Goal: Information Seeking & Learning: Learn about a topic

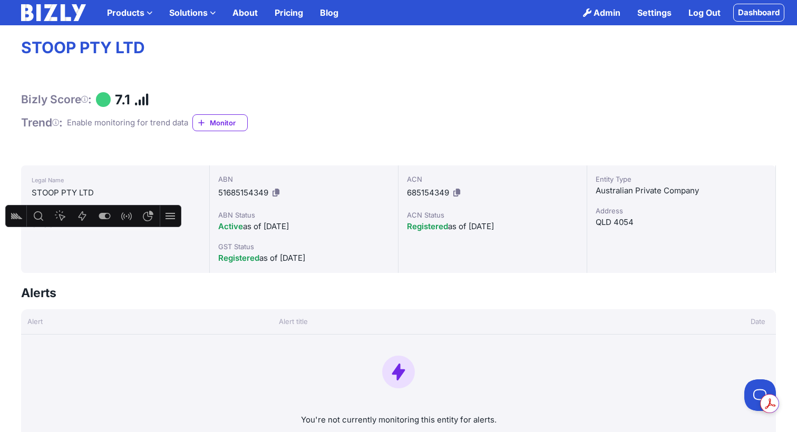
click at [759, 15] on link "Dashboard" at bounding box center [759, 13] width 51 height 18
click at [759, 9] on link "Dashboard" at bounding box center [759, 13] width 51 height 18
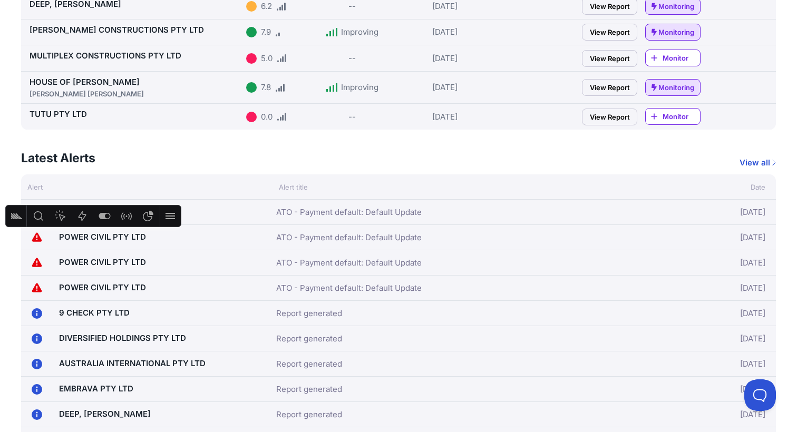
scroll to position [360, 0]
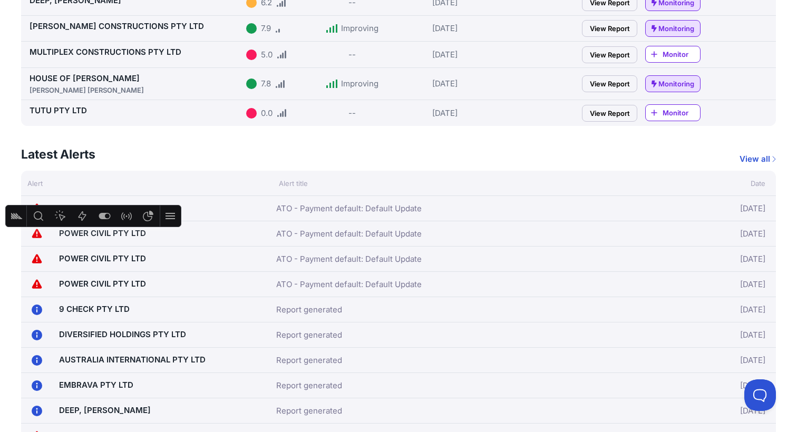
click at [759, 158] on link "View all" at bounding box center [758, 159] width 36 height 13
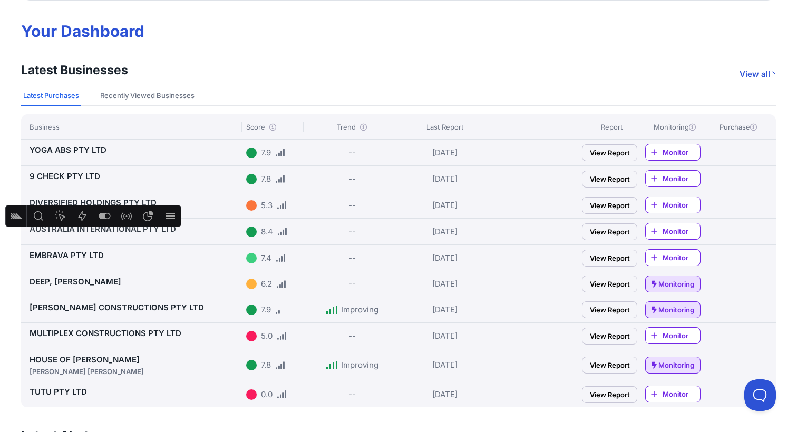
scroll to position [79, 0]
click at [757, 70] on link "View all" at bounding box center [758, 73] width 36 height 13
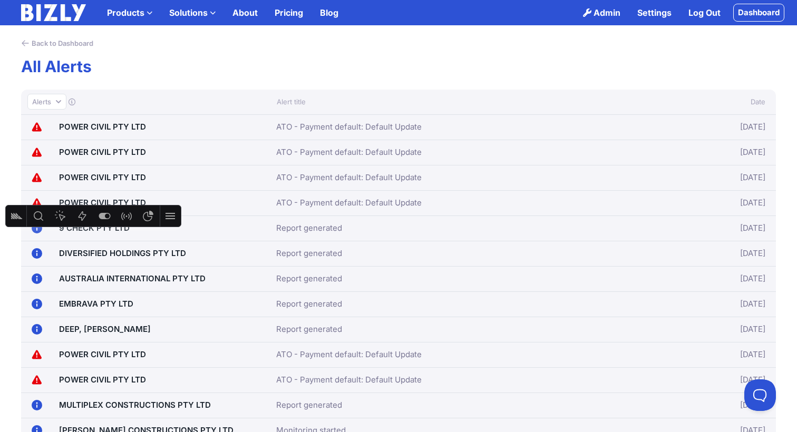
click at [55, 102] on button "Alerts" at bounding box center [46, 102] width 39 height 16
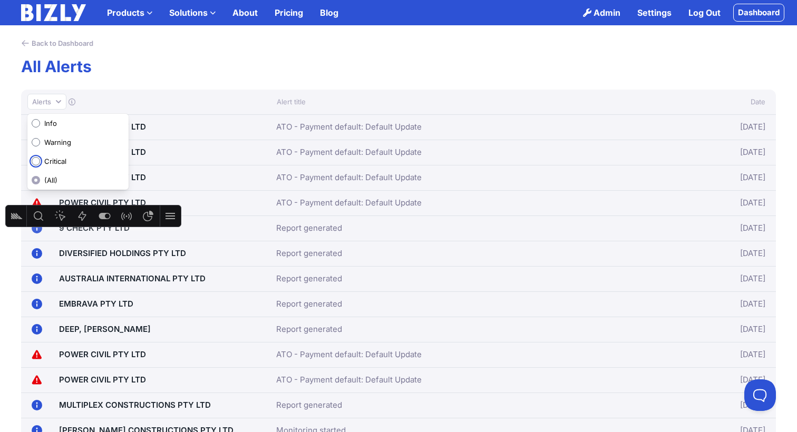
click at [36, 160] on input "Critical" at bounding box center [36, 161] width 8 height 8
radio input "true"
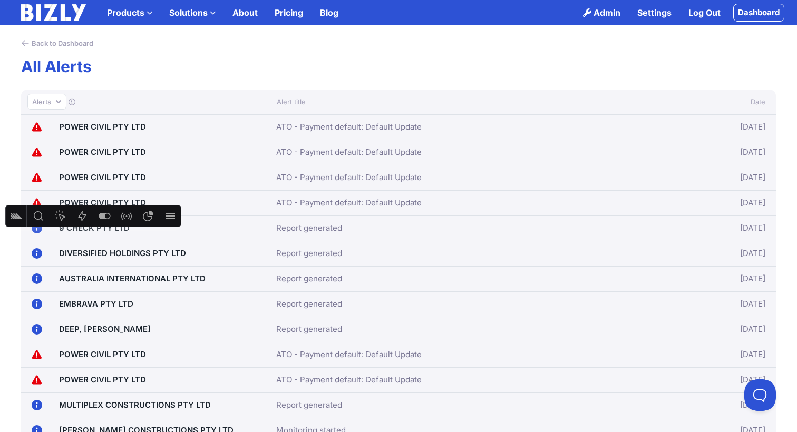
click at [55, 100] on button "Alerts" at bounding box center [46, 102] width 39 height 16
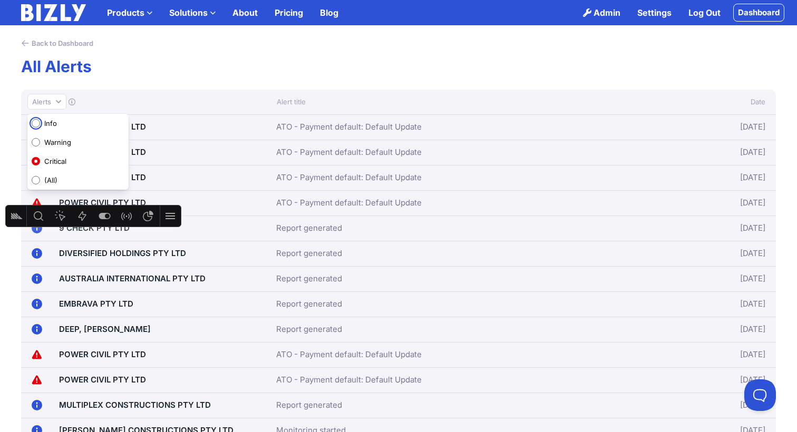
click at [36, 125] on input "Info" at bounding box center [36, 123] width 8 height 8
radio input "true"
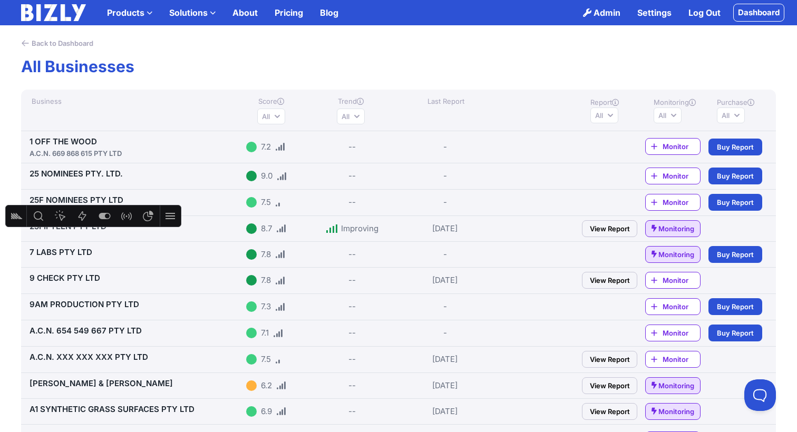
click at [278, 112] on button "All" at bounding box center [271, 117] width 28 height 16
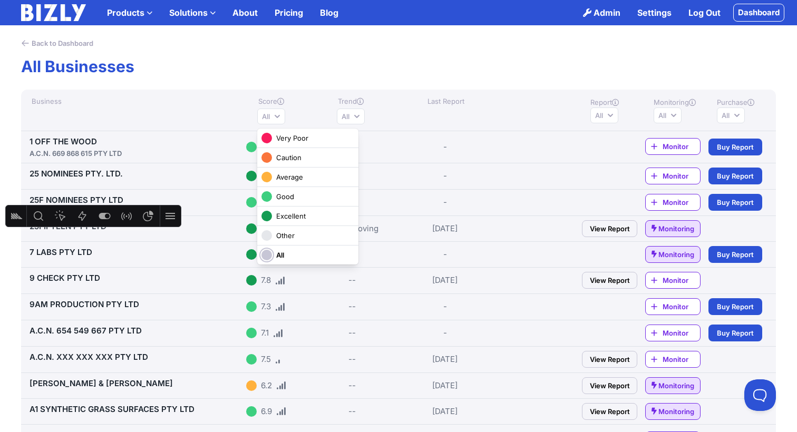
click at [288, 138] on span "Very Poor" at bounding box center [292, 138] width 32 height 11
click at [0, 0] on input "Very Poor" at bounding box center [0, 0] width 0 height 0
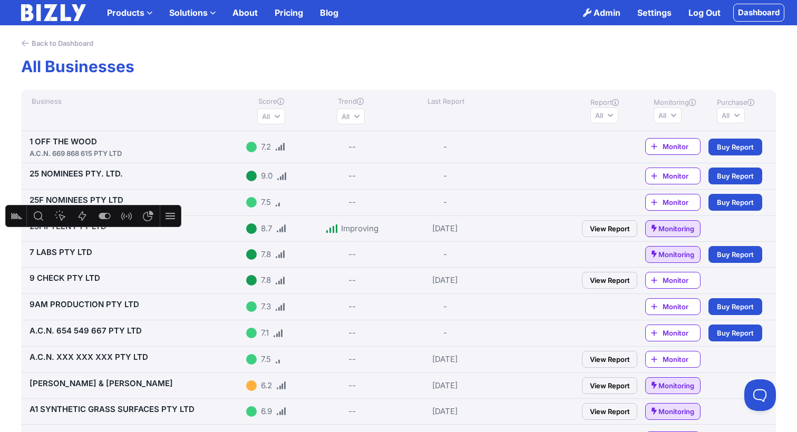
click at [610, 229] on link "View Report" at bounding box center [609, 228] width 55 height 17
click at [78, 252] on link "7 LABS PTY LTD" at bounding box center [61, 252] width 63 height 10
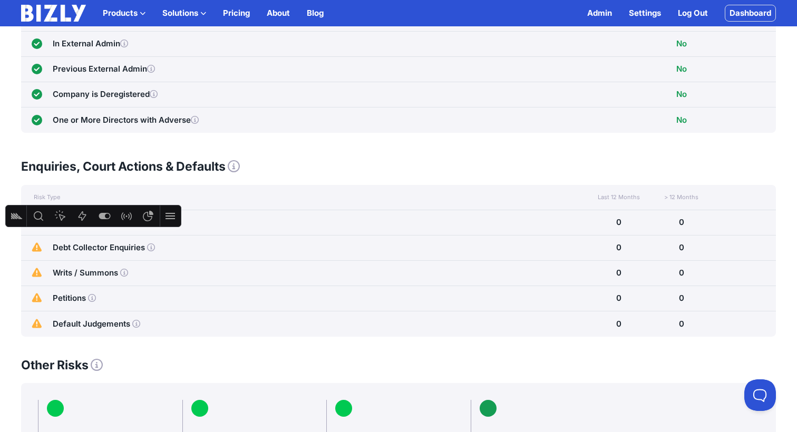
scroll to position [141, 0]
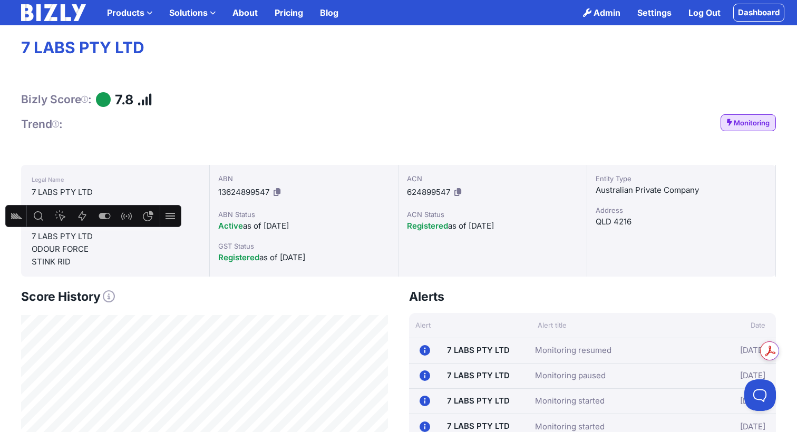
click at [53, 15] on img at bounding box center [53, 12] width 65 height 17
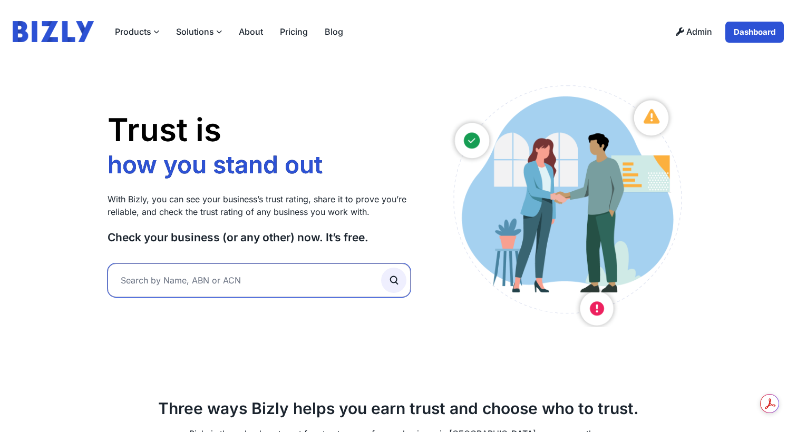
click at [182, 290] on input "text" at bounding box center [259, 281] width 303 height 34
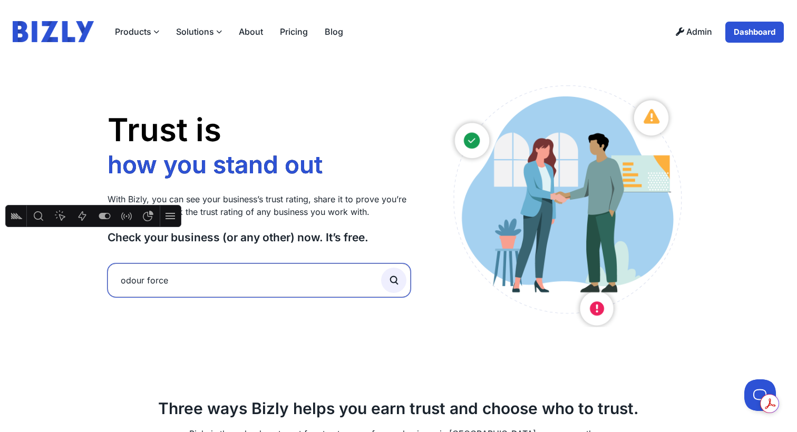
type input "odour force"
click at [381, 268] on button "submit" at bounding box center [393, 280] width 25 height 25
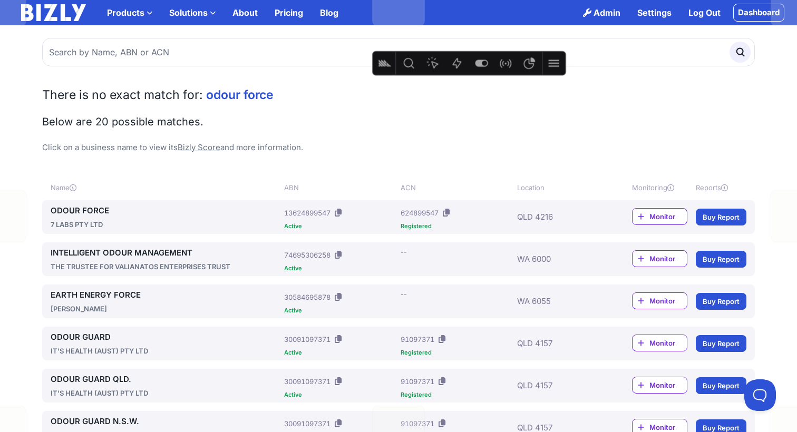
drag, startPoint x: 18, startPoint y: 202, endPoint x: 359, endPoint y: 84, distance: 360.4
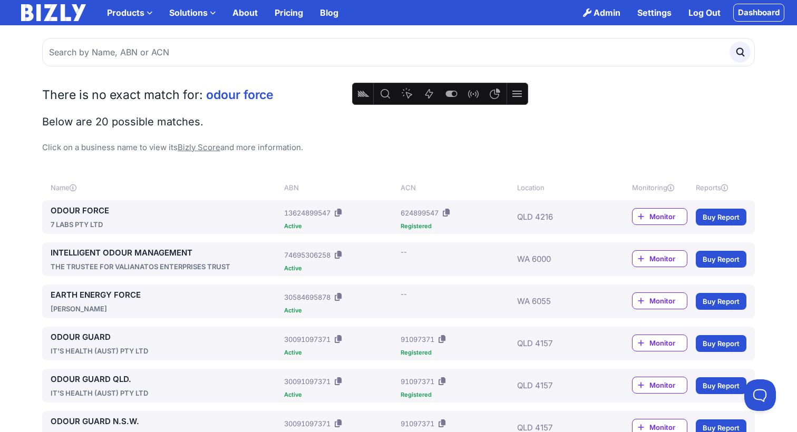
click at [79, 210] on link "ODOUR FORCE" at bounding box center [165, 211] width 229 height 13
click at [761, 15] on link "Dashboard" at bounding box center [759, 13] width 51 height 18
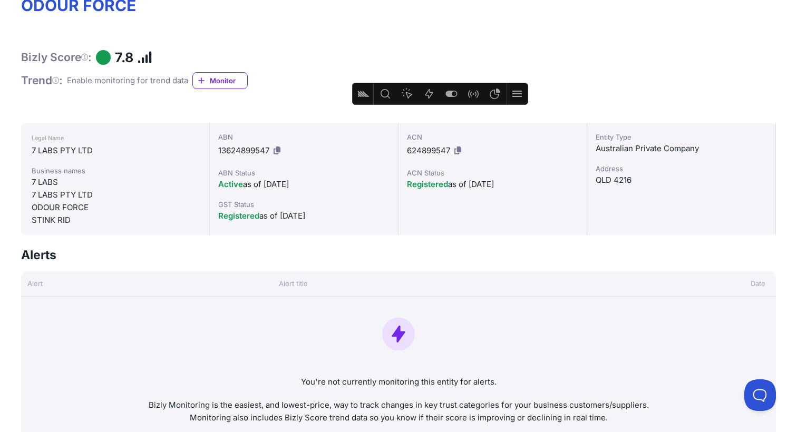
scroll to position [44, 0]
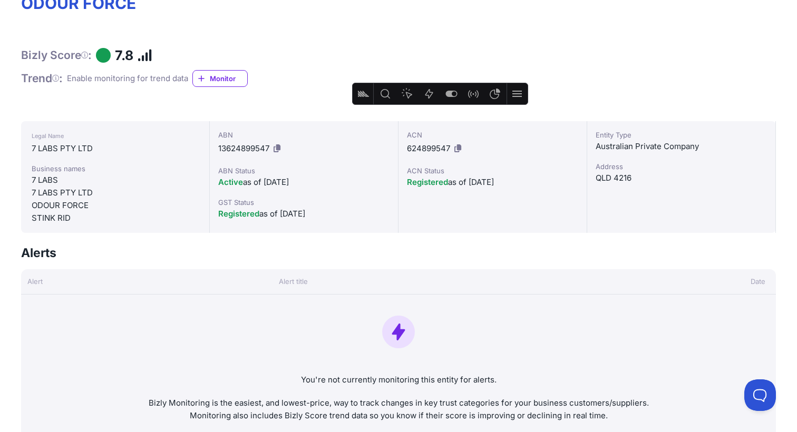
click at [220, 73] on span "Monitor" at bounding box center [228, 78] width 37 height 11
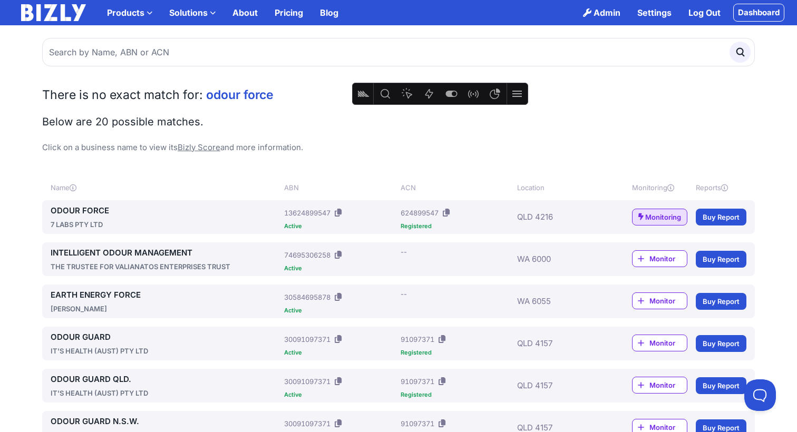
click at [770, 8] on link "Dashboard" at bounding box center [759, 13] width 51 height 18
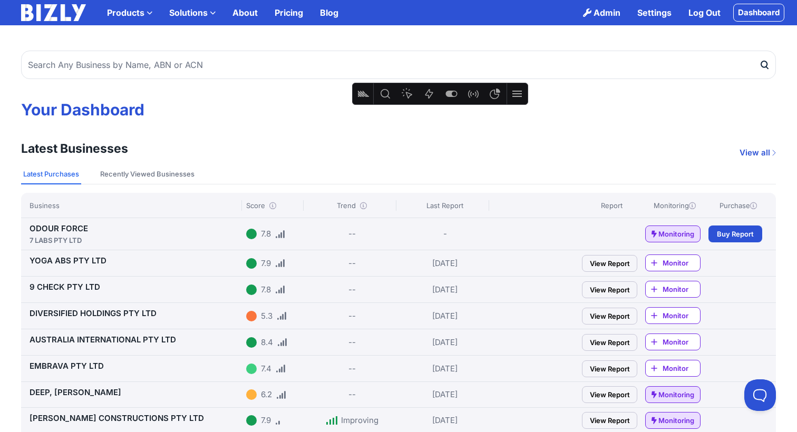
click at [692, 206] on icon at bounding box center [692, 205] width 7 height 7
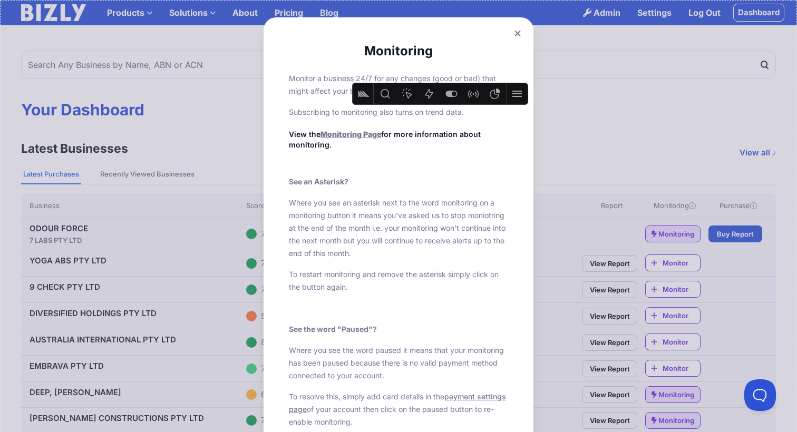
click at [518, 32] on icon at bounding box center [518, 33] width 6 height 7
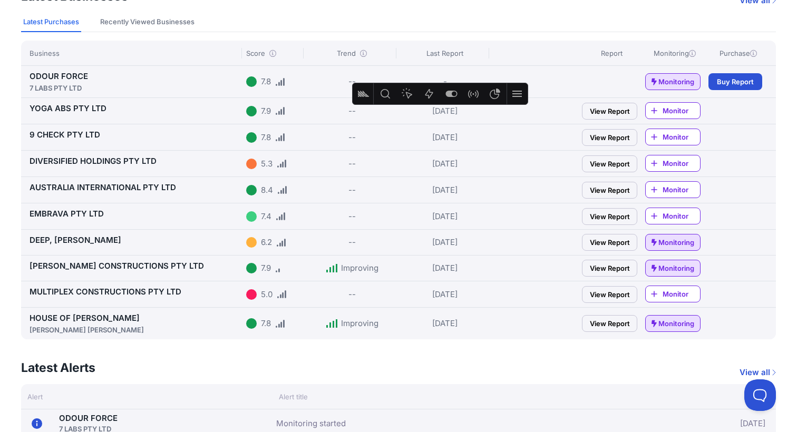
scroll to position [155, 0]
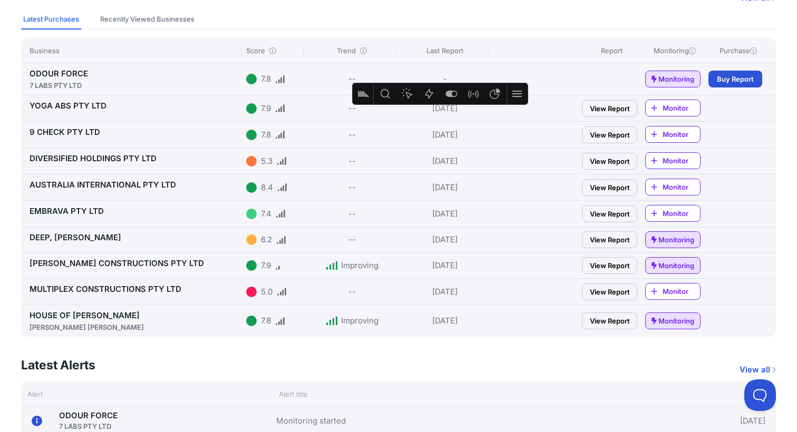
click at [614, 107] on link "View Report" at bounding box center [609, 108] width 55 height 17
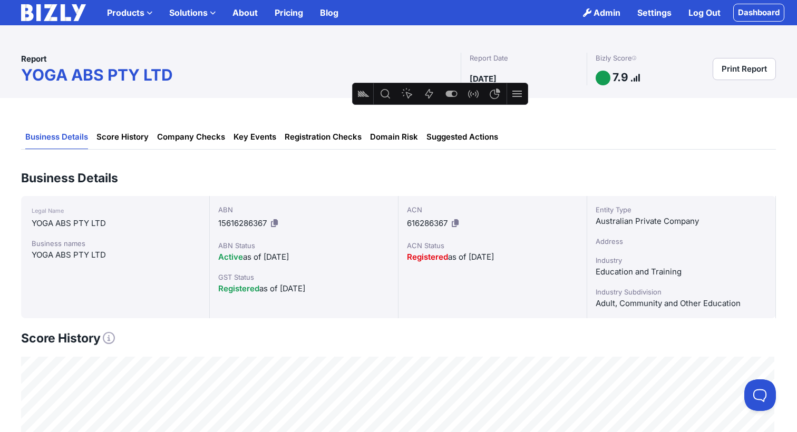
click at [636, 58] on icon at bounding box center [634, 58] width 4 height 1
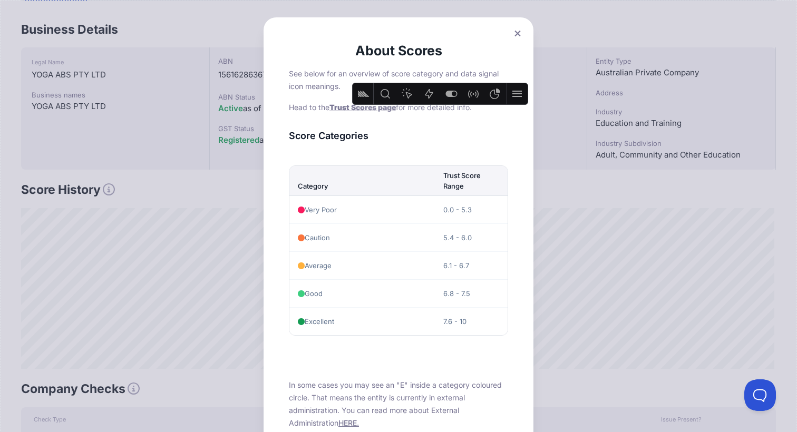
click at [517, 32] on icon at bounding box center [518, 33] width 6 height 7
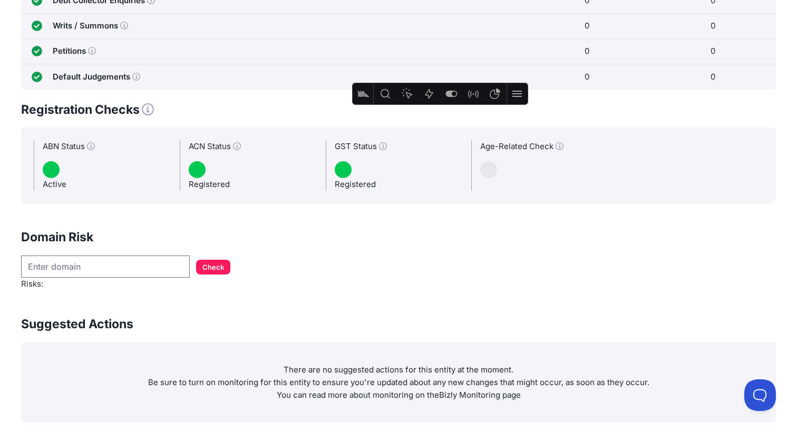
scroll to position [821, 0]
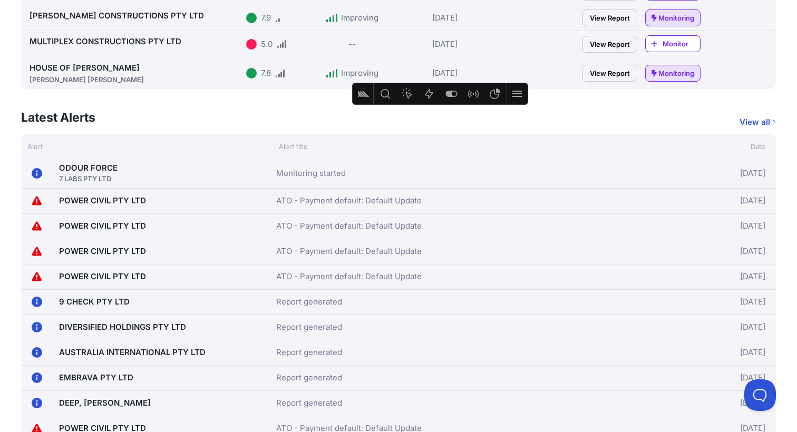
scroll to position [397, 0]
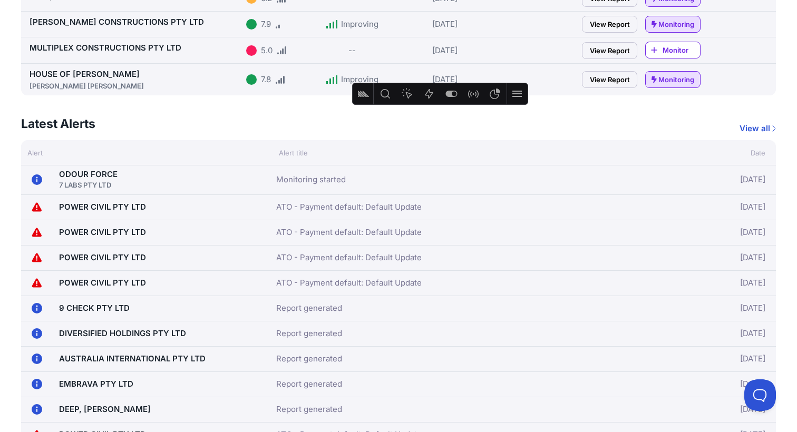
click at [753, 126] on link "View all" at bounding box center [758, 128] width 36 height 13
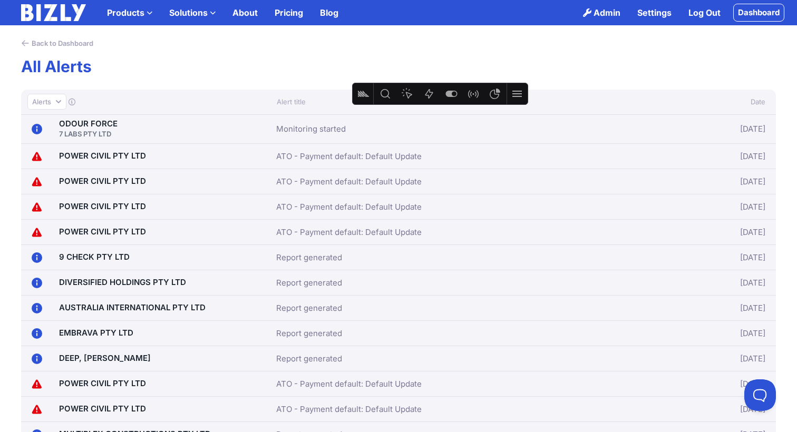
click at [73, 102] on icon at bounding box center [72, 102] width 7 height 7
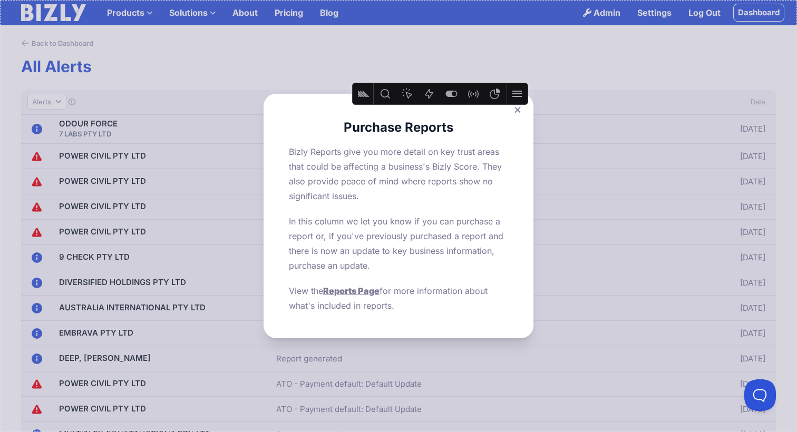
click at [515, 112] on icon at bounding box center [518, 110] width 6 height 7
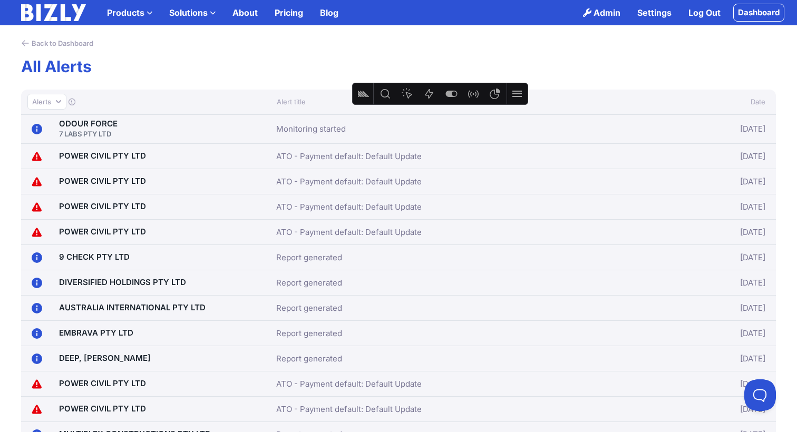
click at [768, 9] on link "Dashboard" at bounding box center [759, 13] width 51 height 18
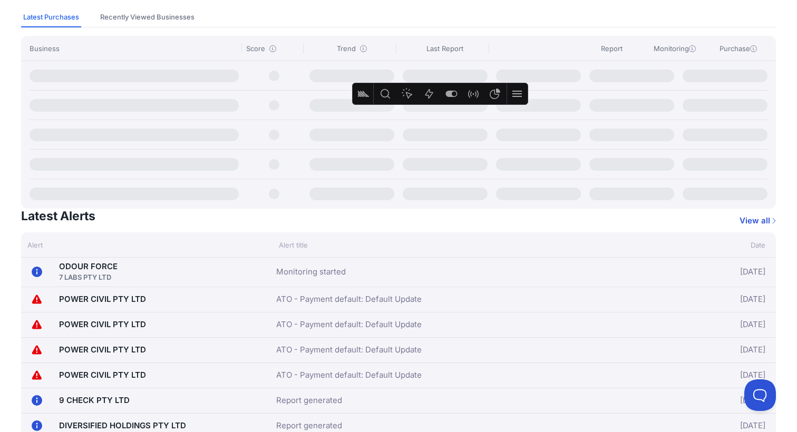
scroll to position [159, 0]
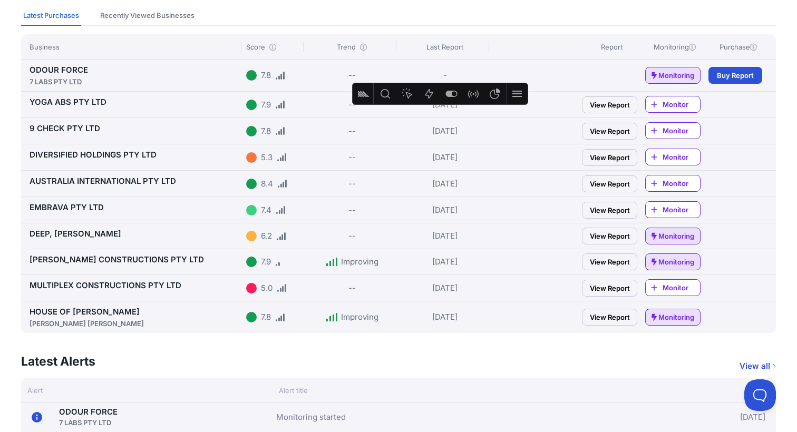
click at [57, 68] on link "ODOUR FORCE 7 LABS PTY LTD" at bounding box center [136, 76] width 213 height 22
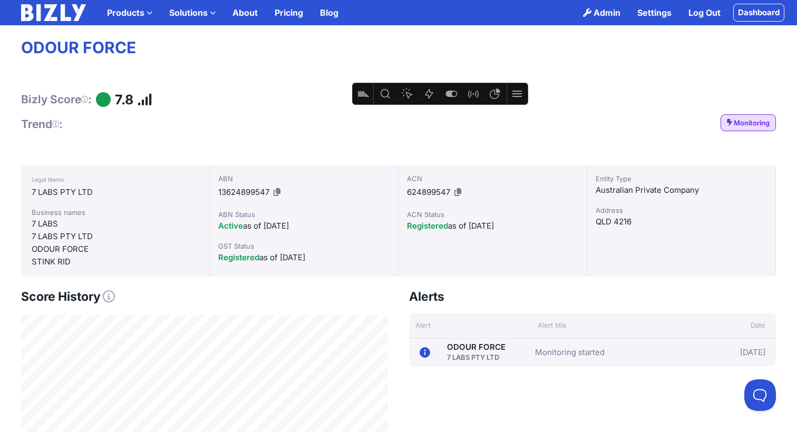
scroll to position [8, 0]
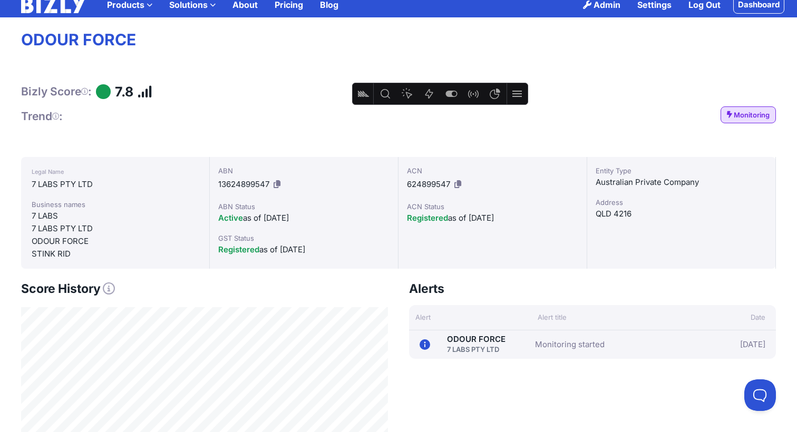
click at [751, 4] on link "Dashboard" at bounding box center [759, 5] width 51 height 18
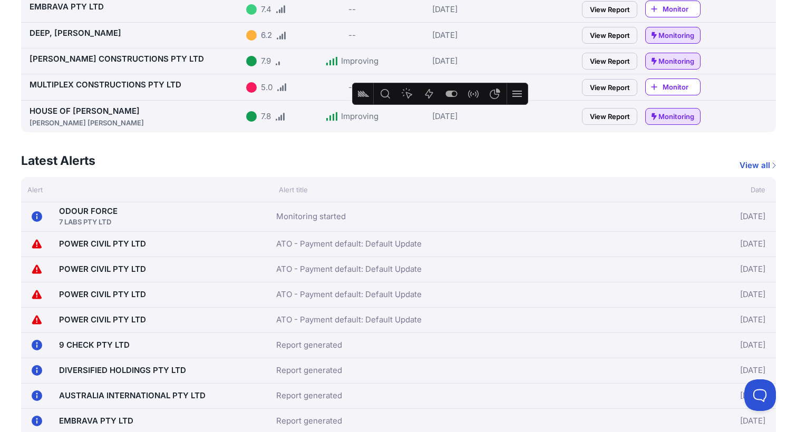
scroll to position [363, 0]
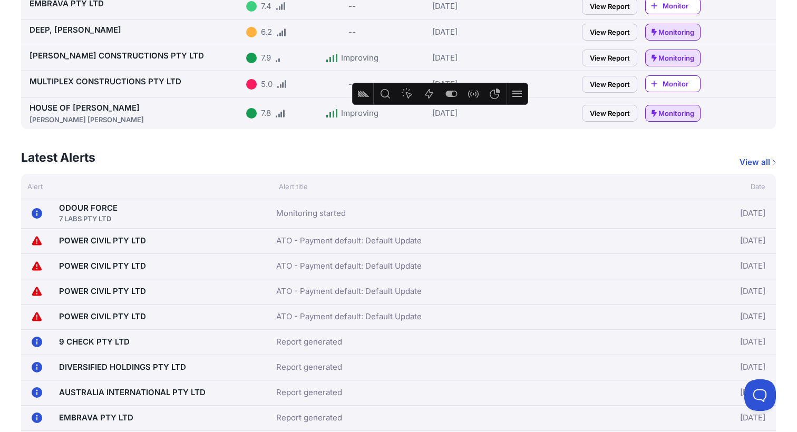
click at [751, 159] on link "View all" at bounding box center [758, 162] width 36 height 13
click at [751, 158] on link "View all" at bounding box center [758, 162] width 36 height 13
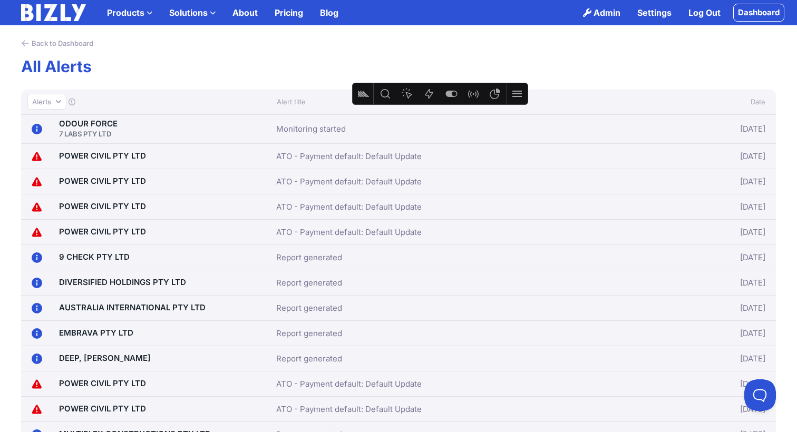
click at [80, 44] on link "Back to Dashboard" at bounding box center [57, 43] width 72 height 11
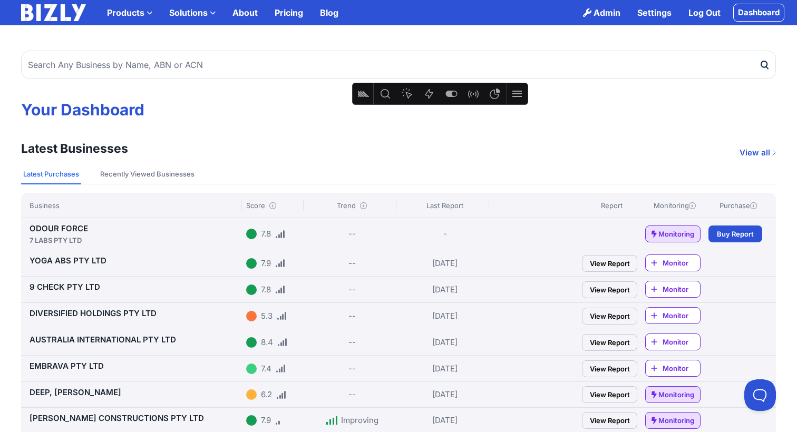
click at [610, 260] on link "View Report" at bounding box center [609, 263] width 55 height 17
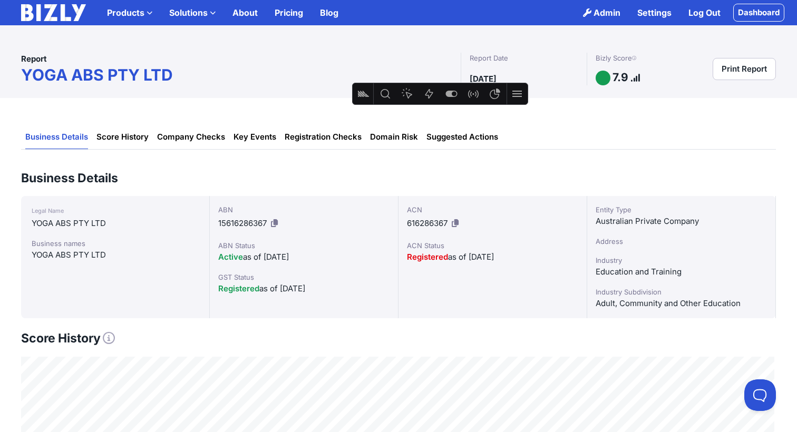
click at [112, 138] on link "Score History" at bounding box center [123, 138] width 52 height 24
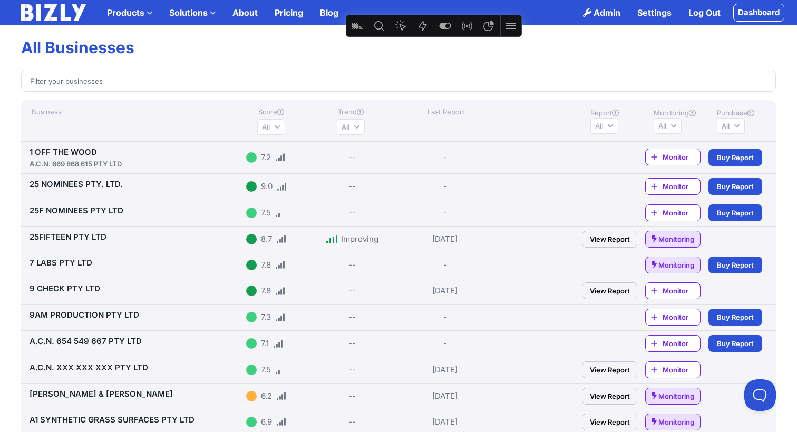
click at [67, 13] on img at bounding box center [53, 12] width 65 height 17
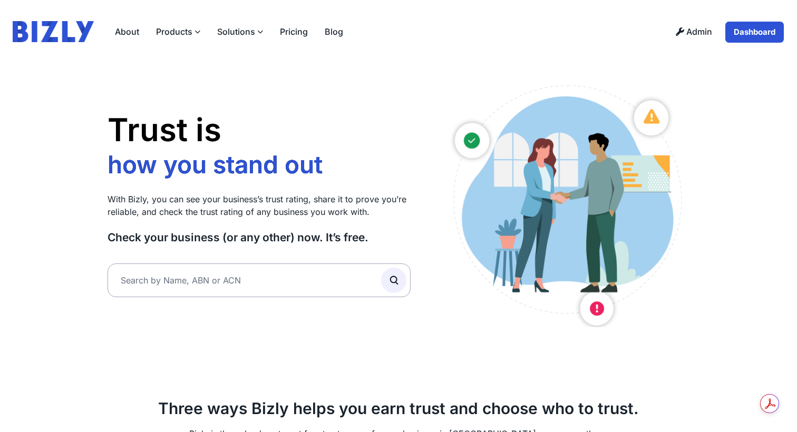
click at [761, 30] on link "Dashboard" at bounding box center [755, 32] width 60 height 22
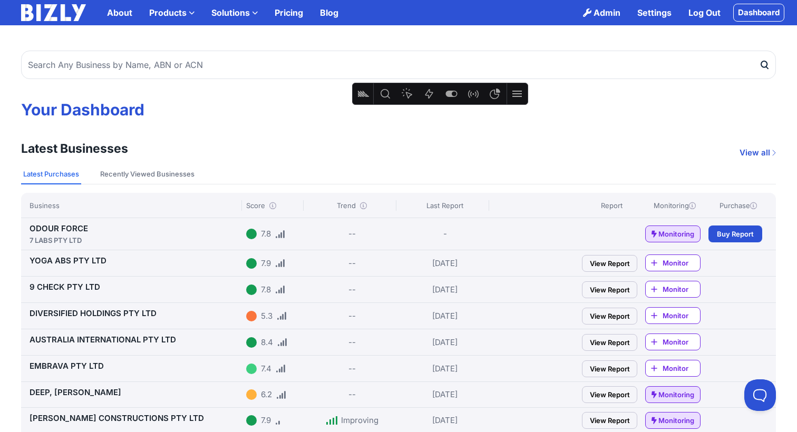
click at [770, 152] on link "View all" at bounding box center [758, 153] width 36 height 13
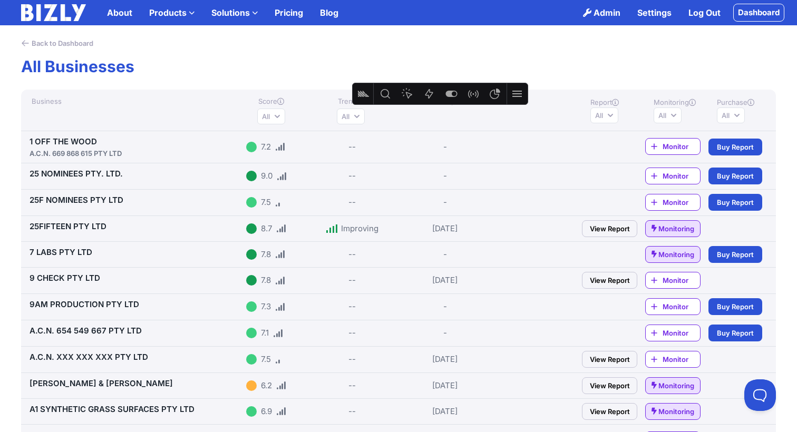
click at [274, 118] on button "All" at bounding box center [271, 117] width 28 height 16
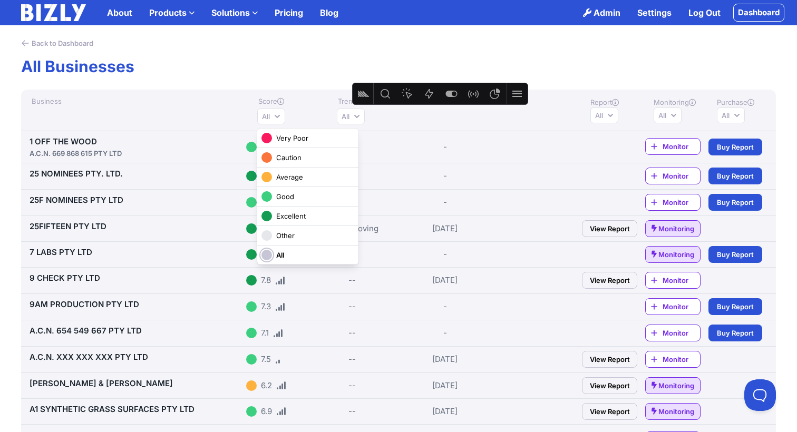
click at [283, 196] on span "Good" at bounding box center [285, 196] width 18 height 11
click at [0, 0] on input "Good" at bounding box center [0, 0] width 0 height 0
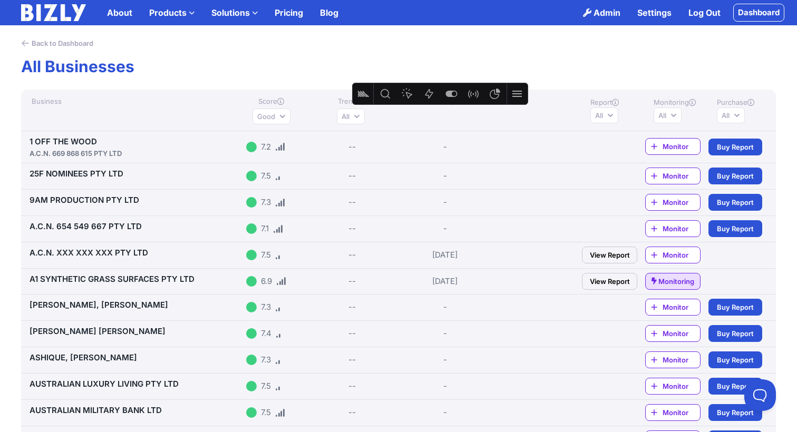
click at [51, 43] on link "Back to Dashboard" at bounding box center [57, 43] width 72 height 11
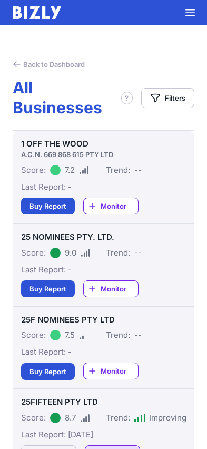
click at [197, 13] on button at bounding box center [190, 12] width 25 height 25
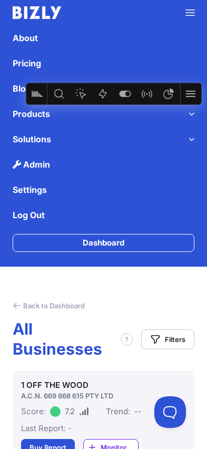
click at [192, 15] on icon at bounding box center [190, 13] width 9 height 6
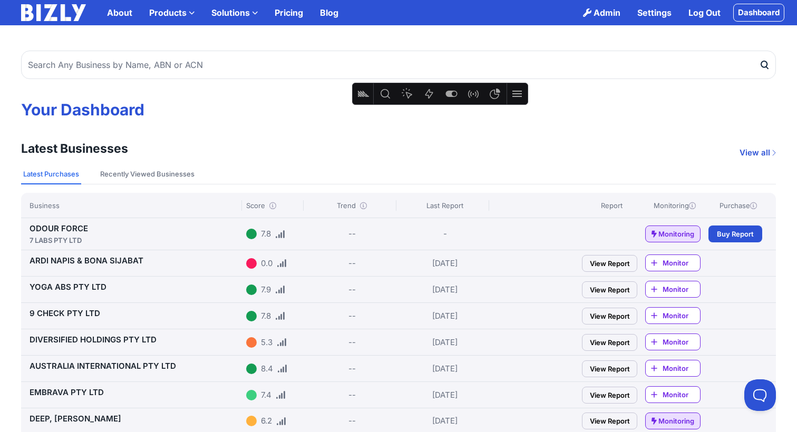
scroll to position [2, 0]
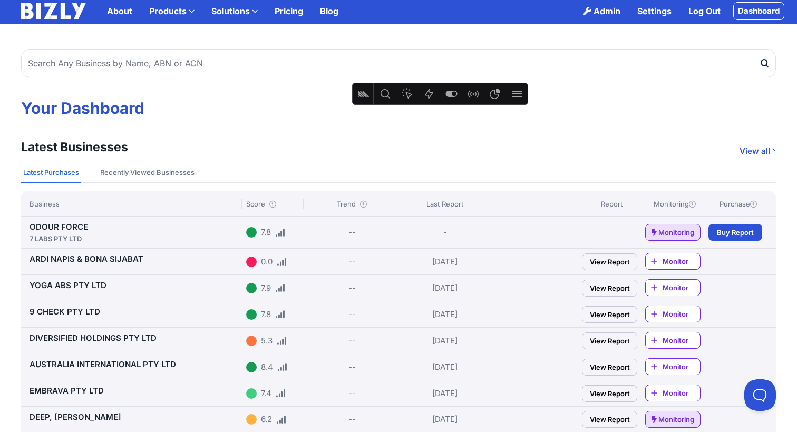
click at [67, 227] on link "ODOUR FORCE 7 LABS PTY LTD" at bounding box center [136, 233] width 213 height 22
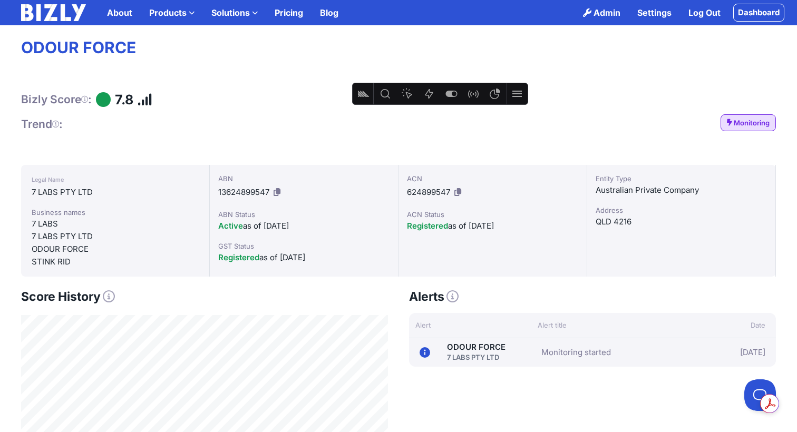
click at [189, 15] on icon at bounding box center [192, 13] width 6 height 6
click at [0, 0] on input "Products" at bounding box center [0, 0] width 0 height 0
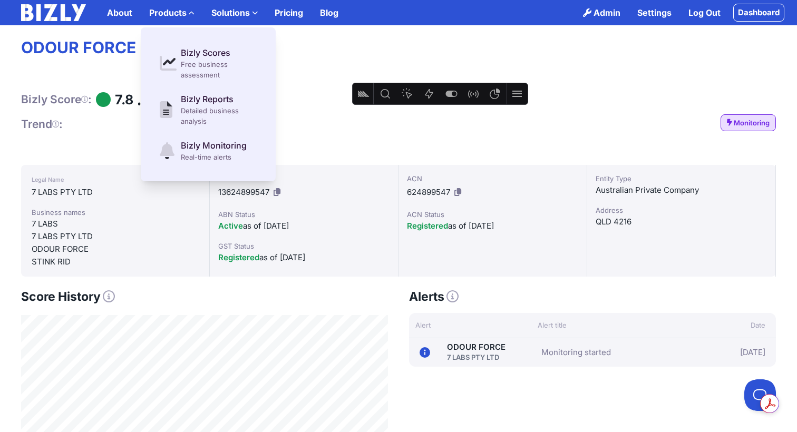
click at [189, 12] on icon at bounding box center [192, 13] width 6 height 6
click at [0, 0] on input "Products" at bounding box center [0, 0] width 0 height 0
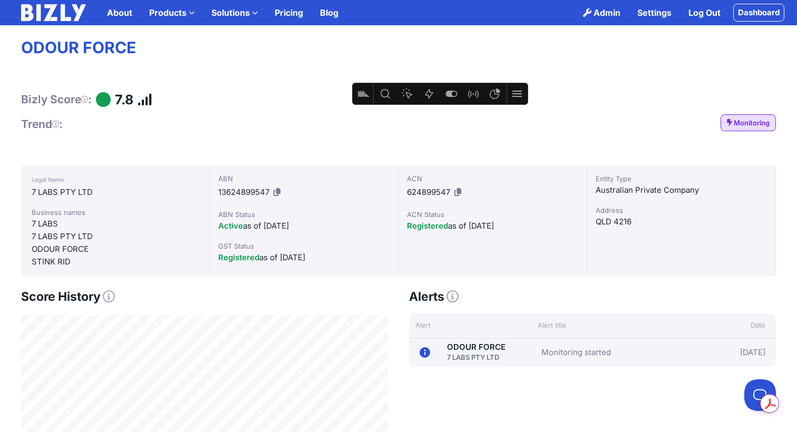
click at [752, 8] on link "Dashboard" at bounding box center [759, 13] width 51 height 18
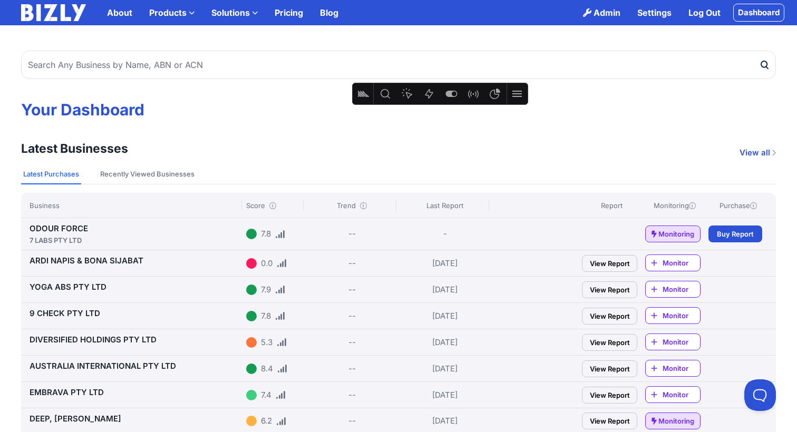
click at [751, 153] on link "View all" at bounding box center [758, 153] width 36 height 13
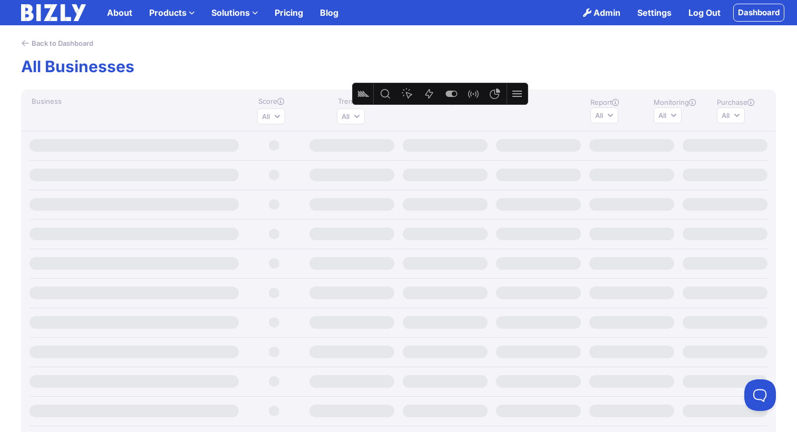
click at [742, 112] on button "All" at bounding box center [731, 116] width 28 height 16
drag, startPoint x: 742, startPoint y: 112, endPoint x: 717, endPoint y: 111, distance: 24.8
click at [742, 112] on button "All" at bounding box center [731, 116] width 28 height 16
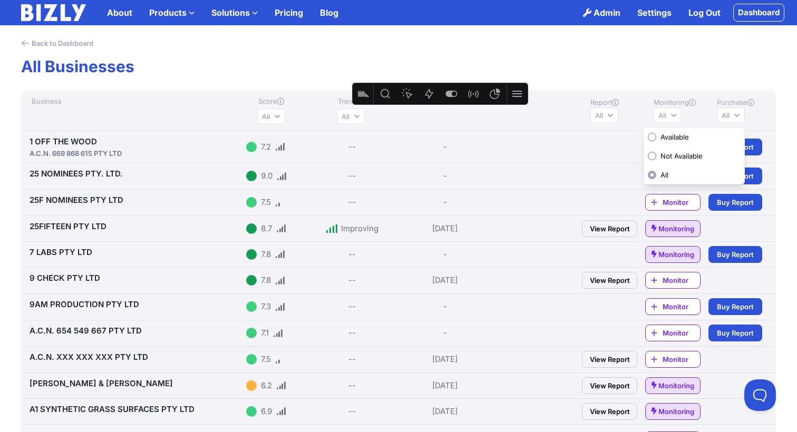
click at [676, 114] on button "All" at bounding box center [668, 116] width 28 height 16
click at [665, 138] on input "Monitoring active" at bounding box center [662, 137] width 8 height 8
radio input "true"
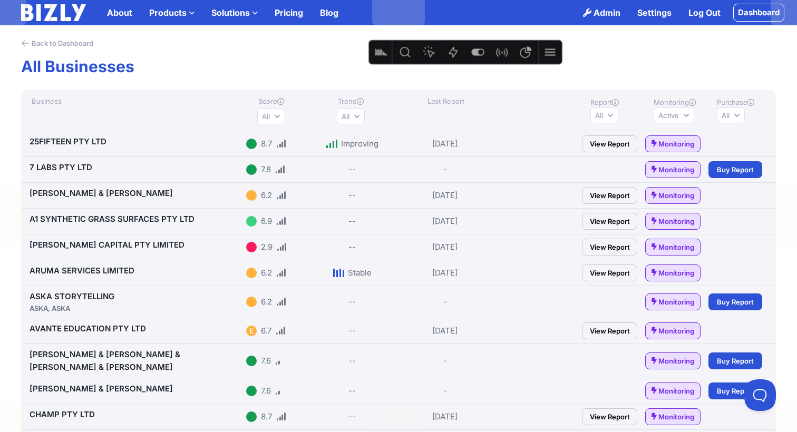
drag, startPoint x: 407, startPoint y: 83, endPoint x: 423, endPoint y: 37, distance: 48.2
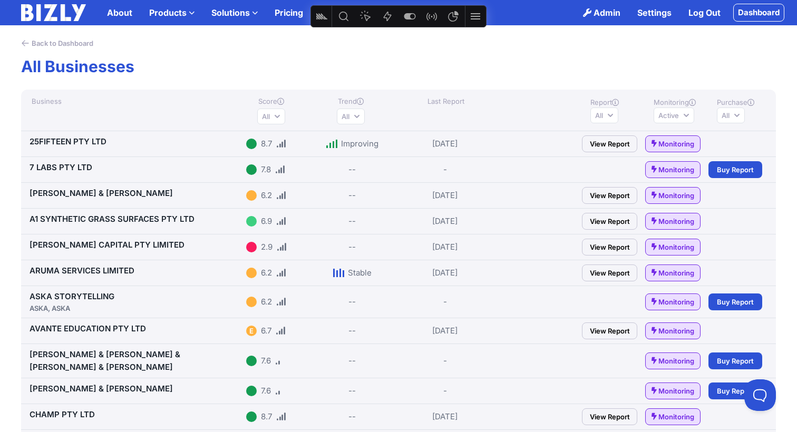
click at [88, 139] on link "25FIFTEEN PTY LTD" at bounding box center [68, 142] width 77 height 10
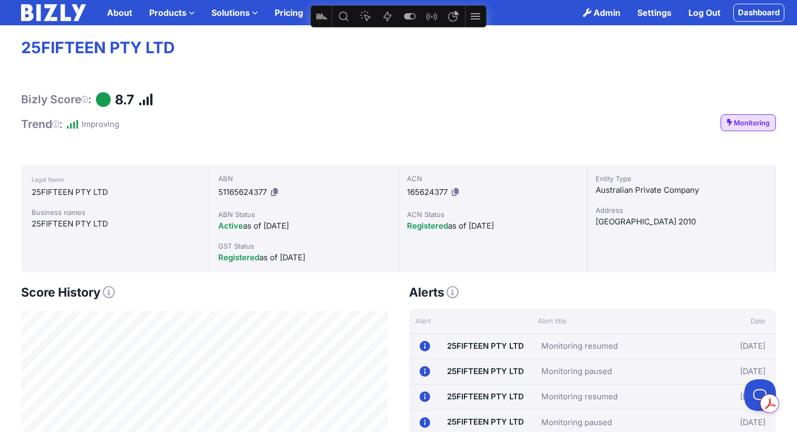
click at [754, 15] on link "Dashboard" at bounding box center [759, 13] width 51 height 18
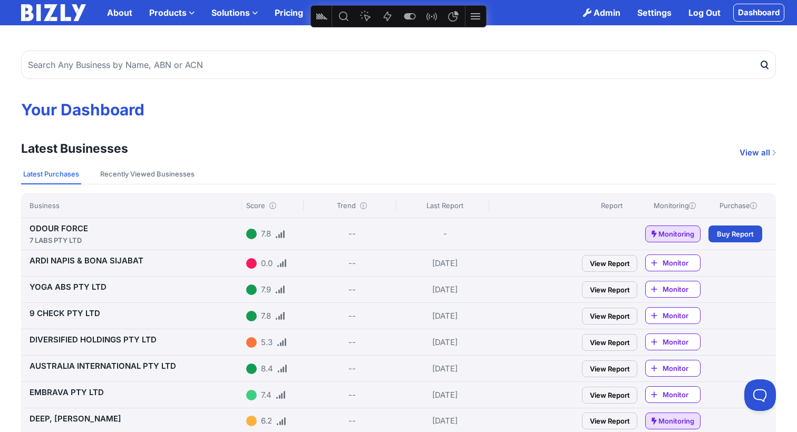
click at [603, 264] on link "View Report" at bounding box center [609, 263] width 55 height 17
click at [67, 287] on link "YOGA ABS PTY LTD" at bounding box center [68, 287] width 77 height 10
click at [32, 228] on link "ODOUR FORCE 7 LABS PTY LTD" at bounding box center [136, 235] width 213 height 22
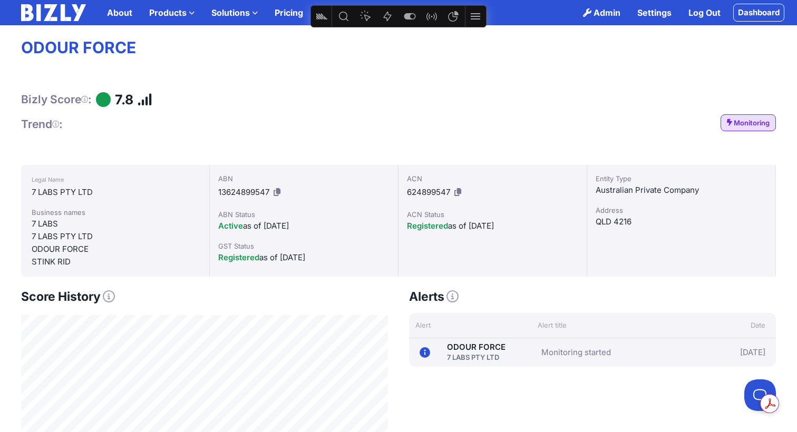
click at [62, 126] on span "Trend :" at bounding box center [42, 124] width 42 height 13
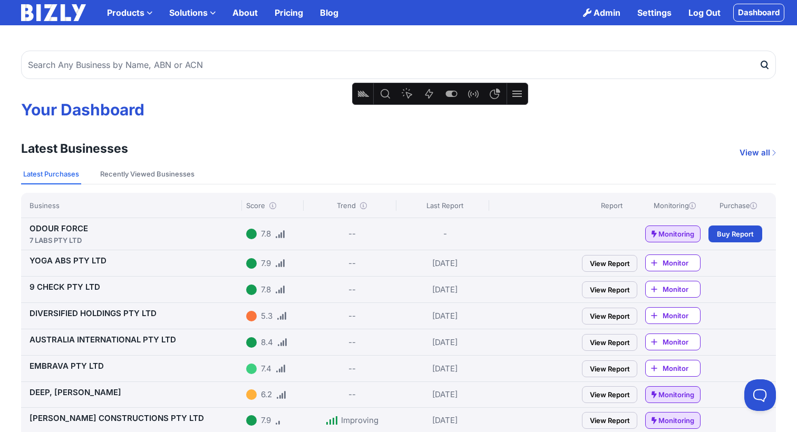
click at [64, 16] on img at bounding box center [53, 12] width 65 height 17
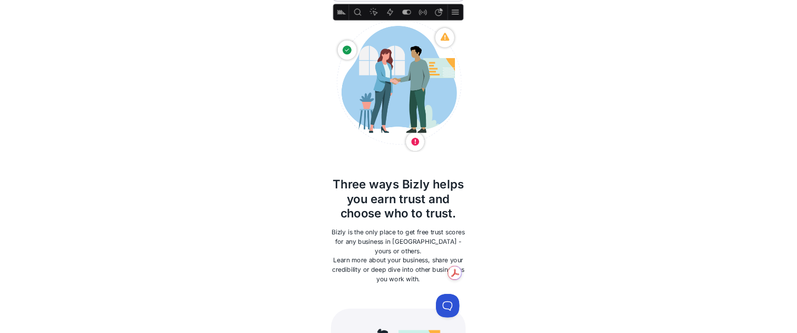
scroll to position [285, 0]
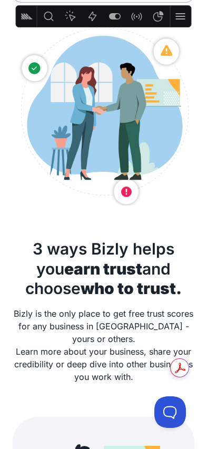
click at [95, 281] on b "who to trust." at bounding box center [131, 288] width 101 height 19
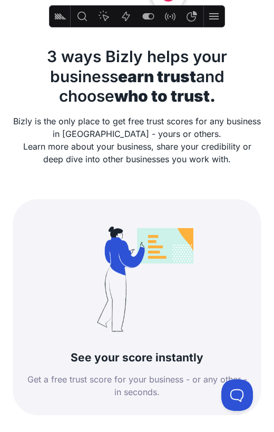
scroll to position [528, 0]
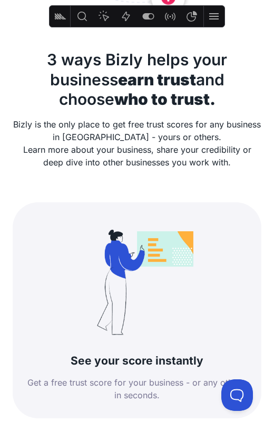
click at [264, 175] on div "Trust is how you stand out who you work with how you grow how you stand out Wit…" at bounding box center [137, 234] width 274 height 1417
drag, startPoint x: 267, startPoint y: 175, endPoint x: 274, endPoint y: 175, distance: 6.9
click at [267, 175] on div "Trust is how you stand out who you work with how you grow how you stand out Wit…" at bounding box center [137, 234] width 274 height 1417
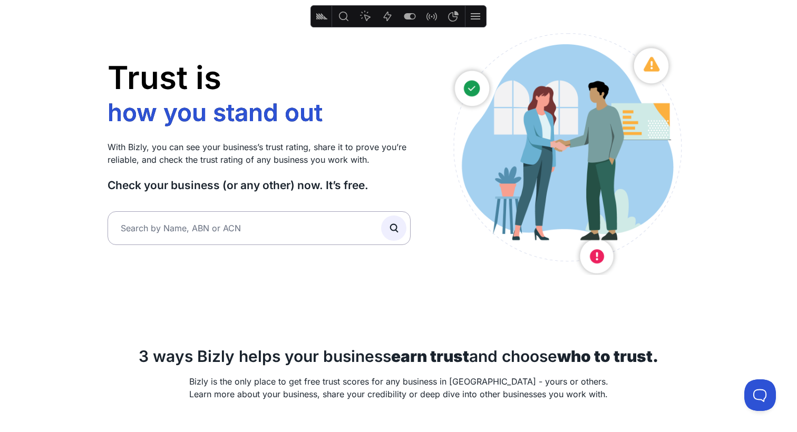
scroll to position [55, 0]
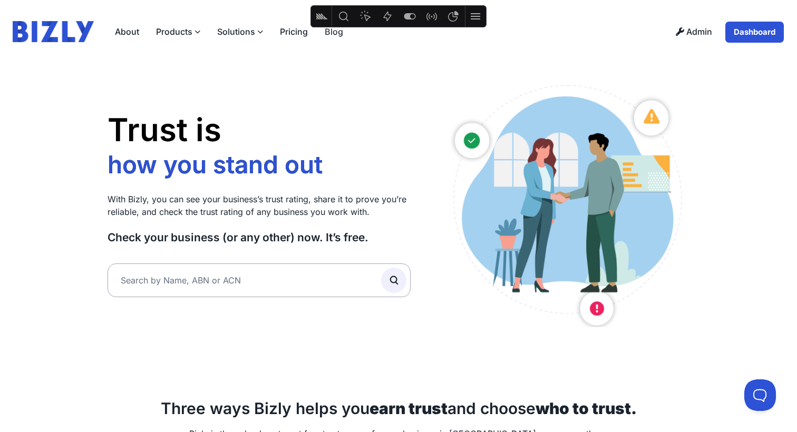
scroll to position [1, 0]
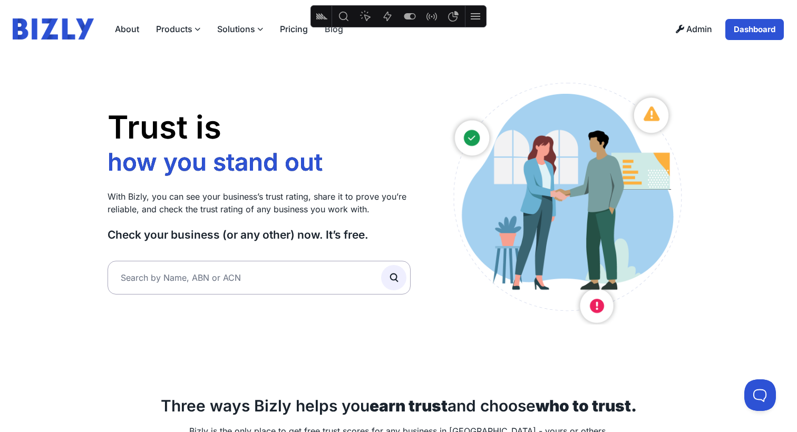
drag, startPoint x: 746, startPoint y: 28, endPoint x: 596, endPoint y: 23, distance: 150.4
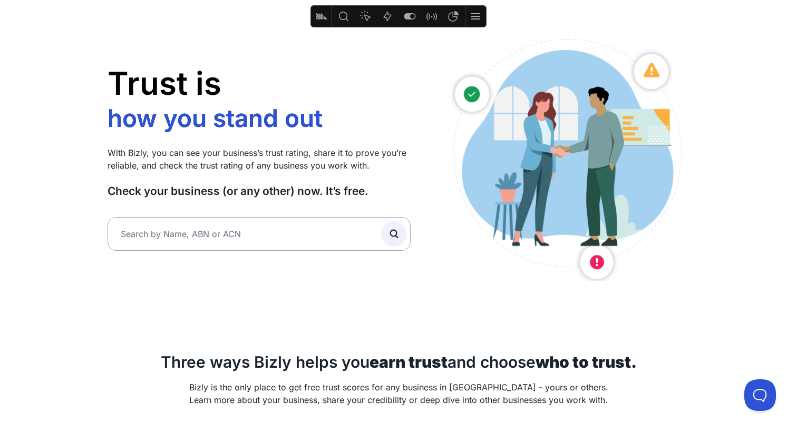
scroll to position [0, 0]
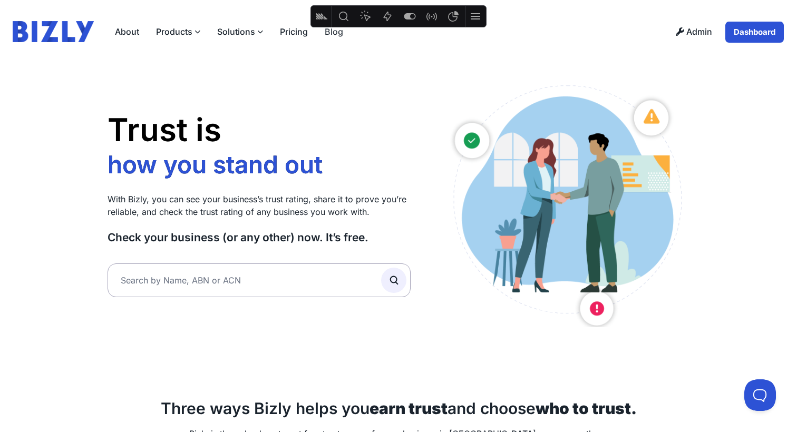
click at [750, 33] on link "Dashboard" at bounding box center [755, 32] width 60 height 22
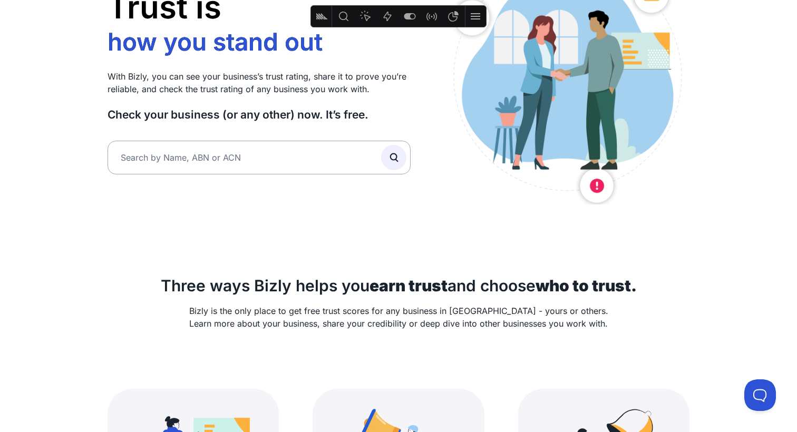
scroll to position [99, 0]
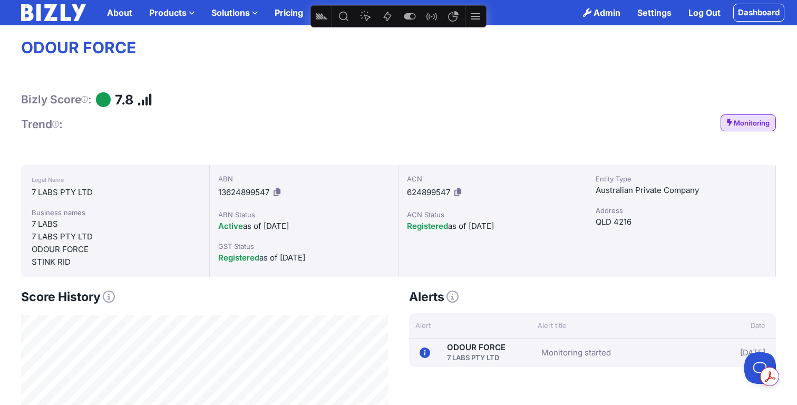
click at [758, 19] on link "Dashboard" at bounding box center [759, 13] width 51 height 18
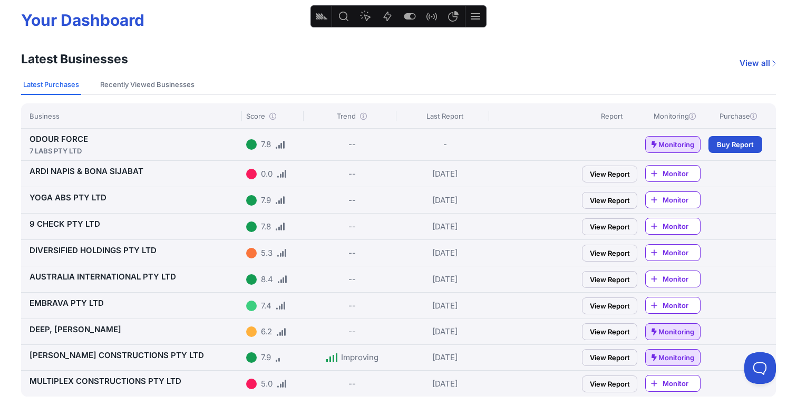
scroll to position [91, 0]
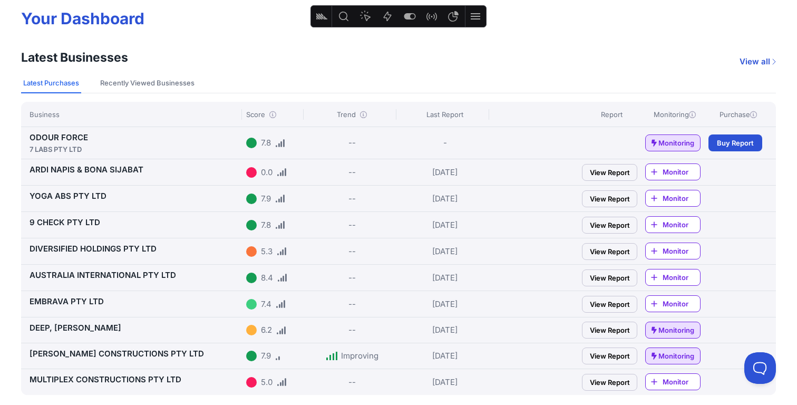
drag, startPoint x: 168, startPoint y: 172, endPoint x: 32, endPoint y: 170, distance: 136.1
click at [32, 170] on div "ARDI NAPIS & BONA SIJABAT" at bounding box center [136, 169] width 213 height 13
drag, startPoint x: 197, startPoint y: 169, endPoint x: 63, endPoint y: 171, distance: 133.9
click at [58, 170] on div "ARDI NAPIS & BONA SIJABAT" at bounding box center [136, 169] width 213 height 13
drag, startPoint x: 60, startPoint y: 137, endPoint x: 21, endPoint y: 137, distance: 39.5
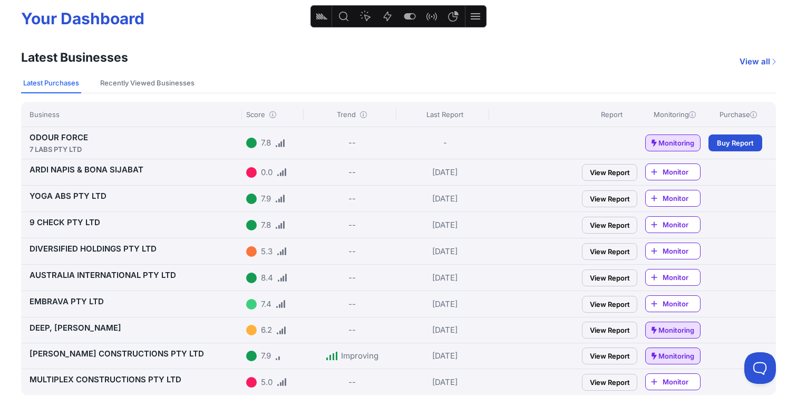
click at [21, 137] on div "ODOUR FORCE 7 LABS PTY LTD 7.8 -- - Monitoring Buy Report" at bounding box center [398, 143] width 755 height 32
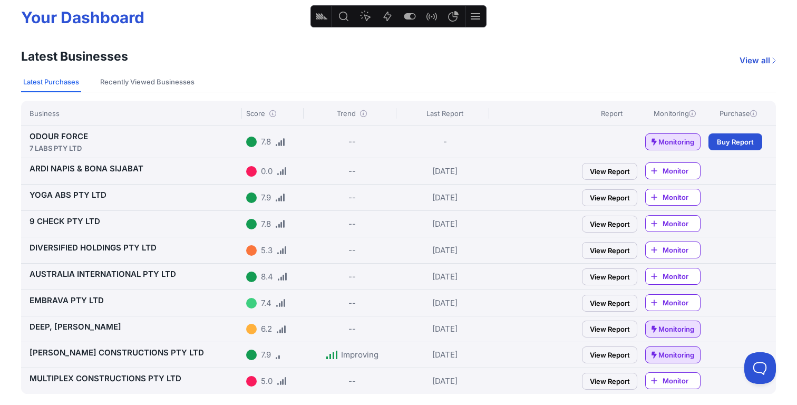
drag, startPoint x: 184, startPoint y: 168, endPoint x: 31, endPoint y: 165, distance: 153.0
click at [31, 165] on div "ARDI NAPIS & BONA SIJABAT" at bounding box center [136, 168] width 213 height 13
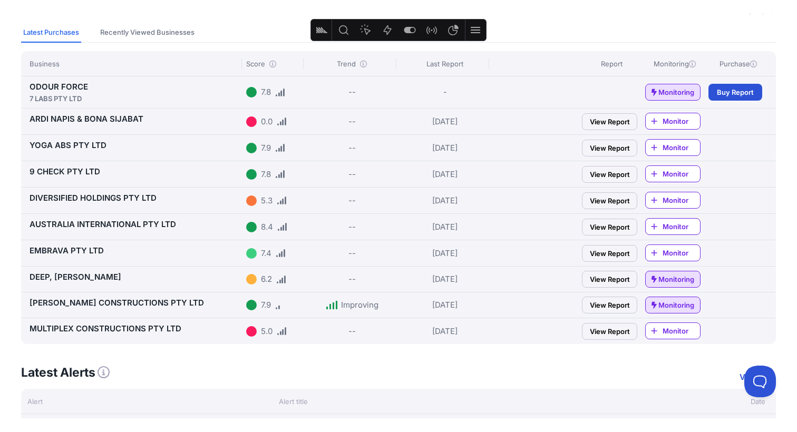
scroll to position [39, 0]
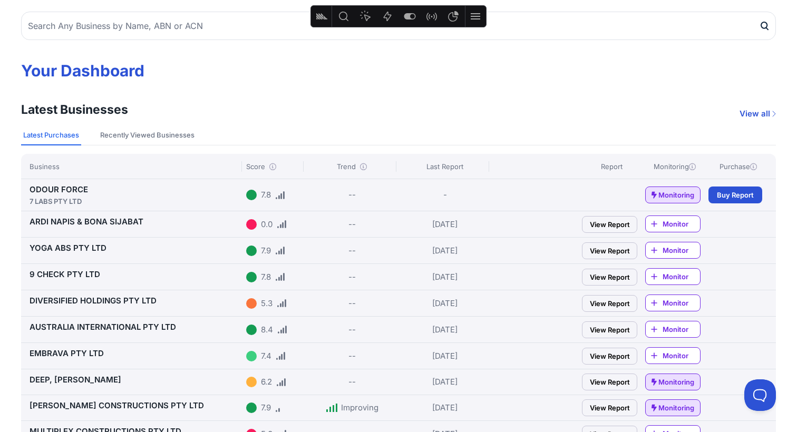
click at [747, 111] on link "View all" at bounding box center [758, 114] width 36 height 13
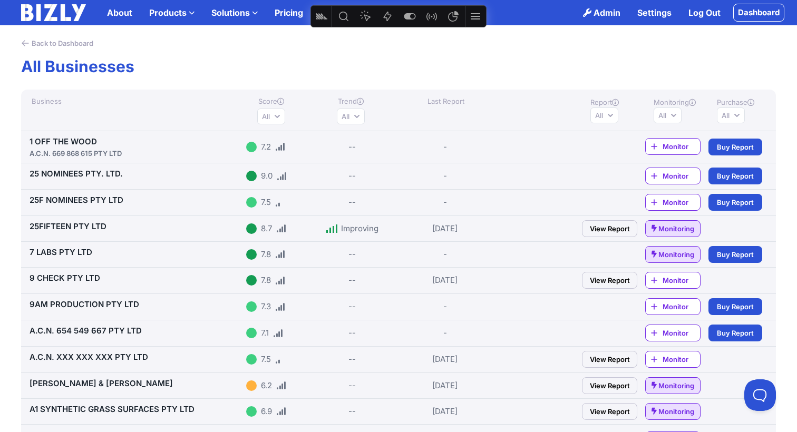
click at [69, 45] on link "Back to Dashboard" at bounding box center [57, 43] width 72 height 11
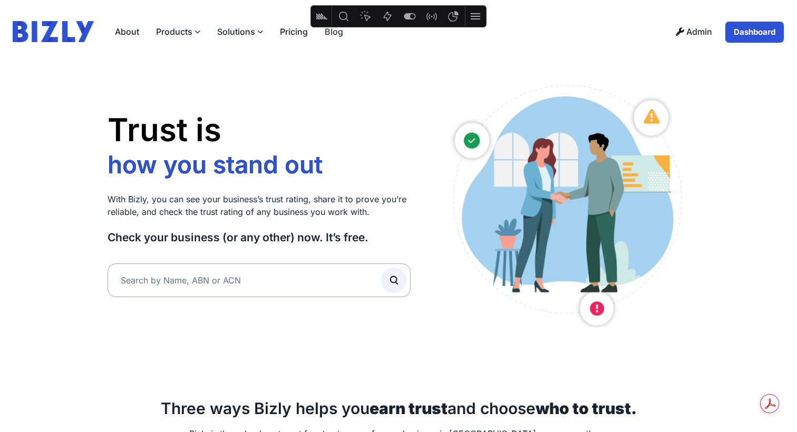
click at [332, 27] on div at bounding box center [399, 16] width 176 height 22
click at [334, 32] on link "Blog" at bounding box center [333, 31] width 35 height 21
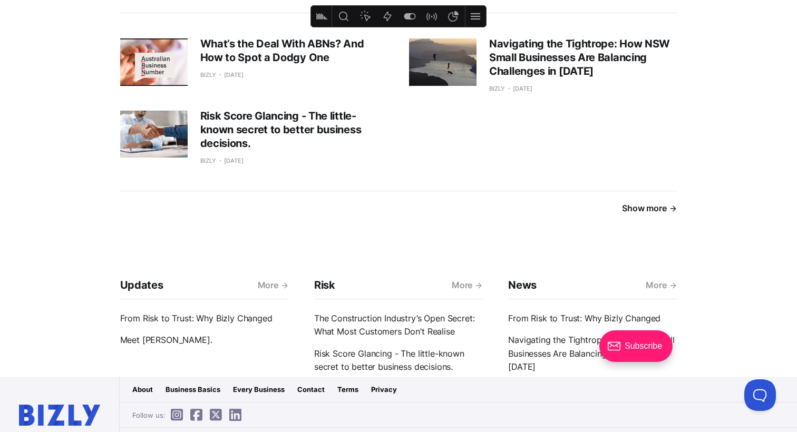
scroll to position [2067, 0]
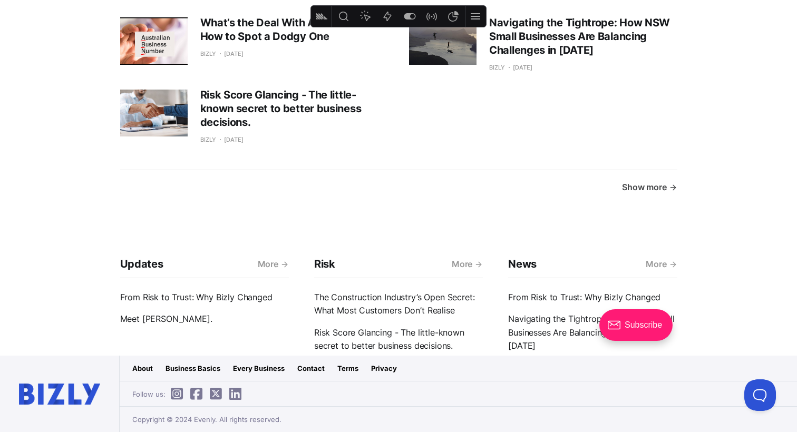
click at [653, 181] on link "Show more" at bounding box center [649, 188] width 55 height 14
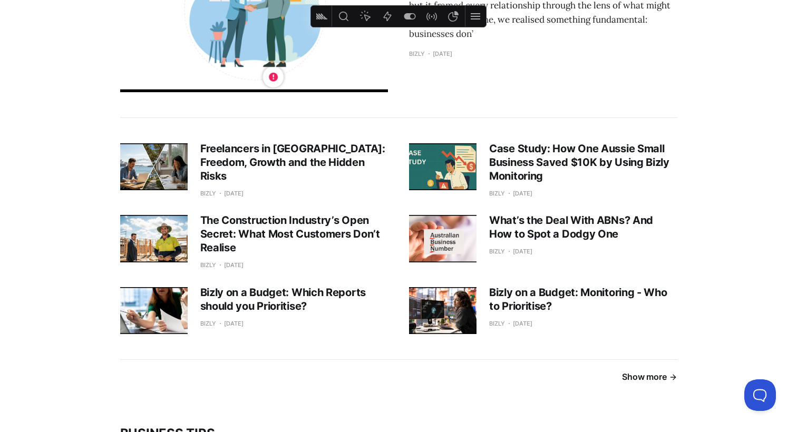
scroll to position [458, 0]
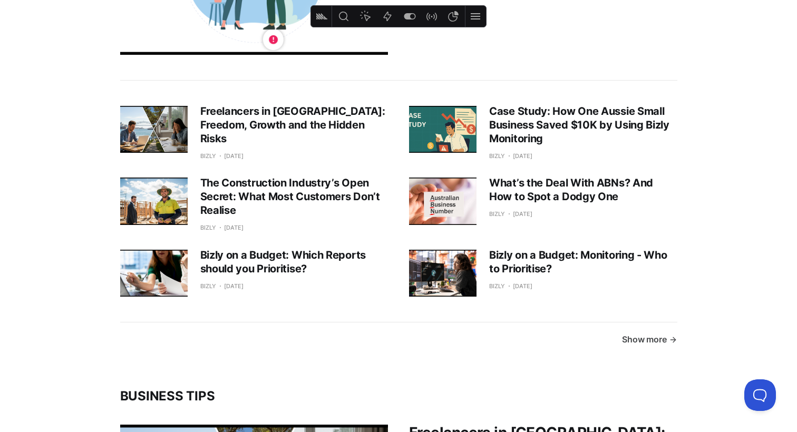
click at [652, 337] on link "Show more" at bounding box center [649, 340] width 55 height 14
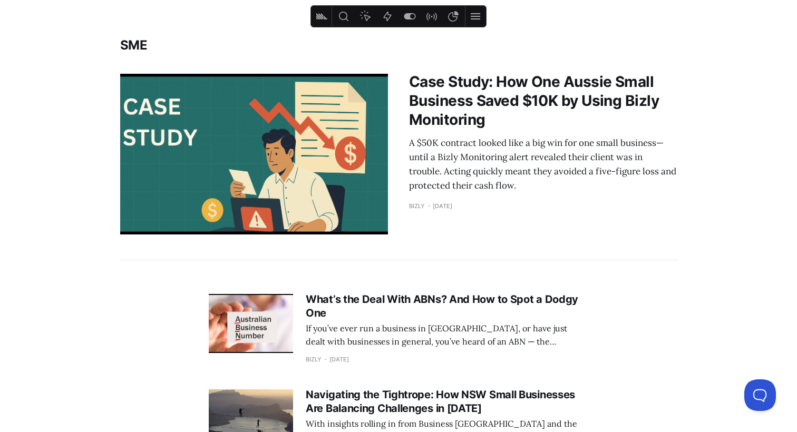
scroll to position [489, 0]
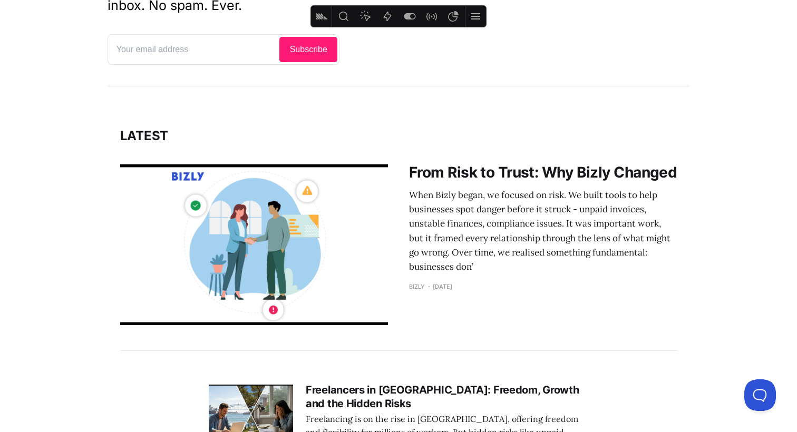
scroll to position [186, 0]
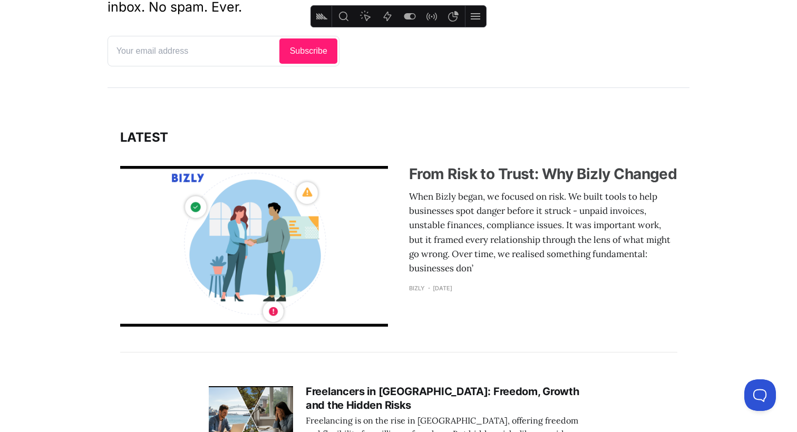
click at [459, 225] on div "When Bizly began, we focused on risk. We built tools to help businesses spot da…" at bounding box center [543, 233] width 268 height 86
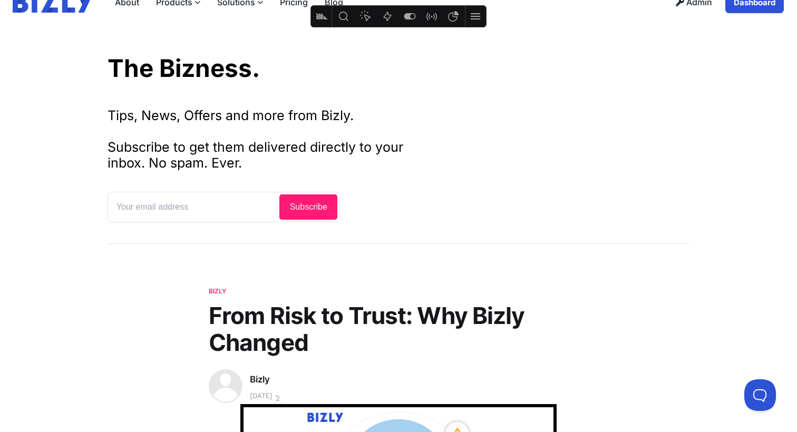
scroll to position [36, 0]
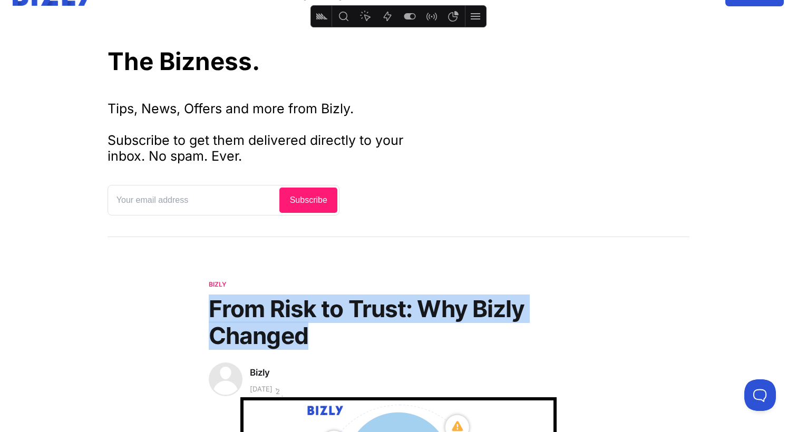
drag, startPoint x: 255, startPoint y: 325, endPoint x: 211, endPoint y: 316, distance: 45.2
click at [213, 315] on h1 "From Risk to Trust: Why Bizly Changed" at bounding box center [399, 322] width 380 height 53
copy h1 "From Risk to Trust: Why Bizly Changed"
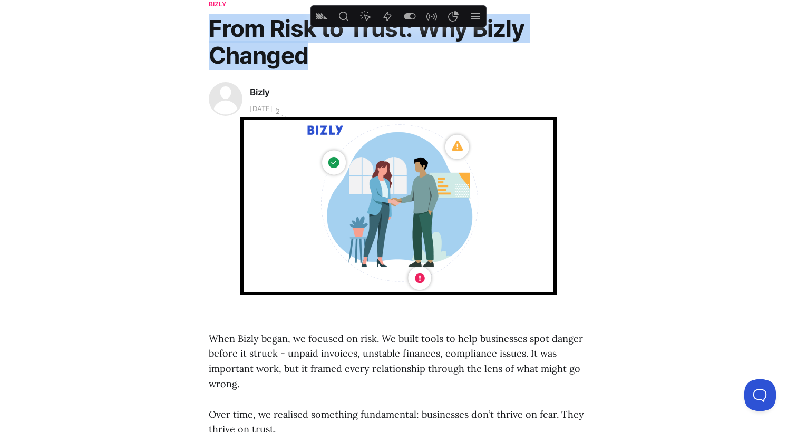
scroll to position [354, 0]
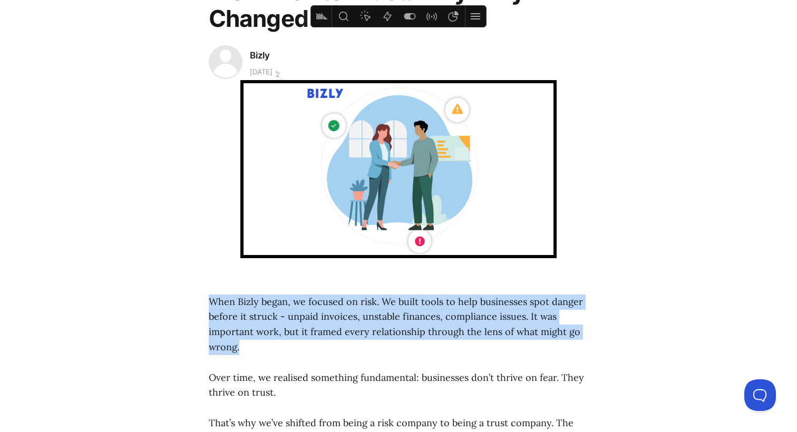
drag, startPoint x: 209, startPoint y: 299, endPoint x: 252, endPoint y: 340, distance: 59.3
click at [253, 340] on p "When Bizly began, we focused on risk. We built tools to help businesses spot da…" at bounding box center [399, 325] width 380 height 61
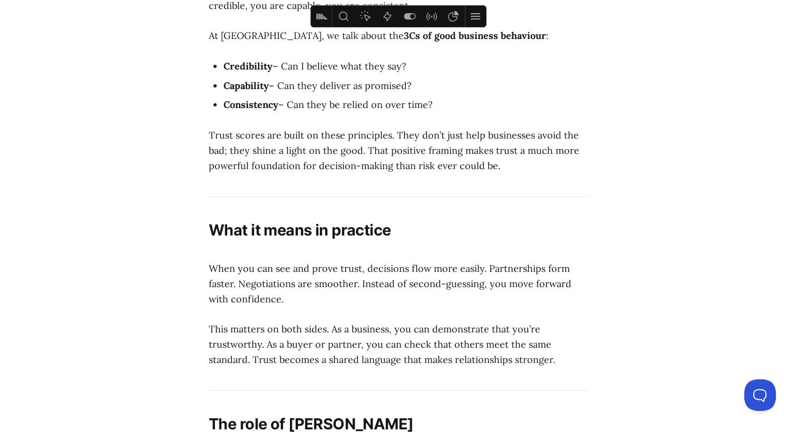
scroll to position [1376, 0]
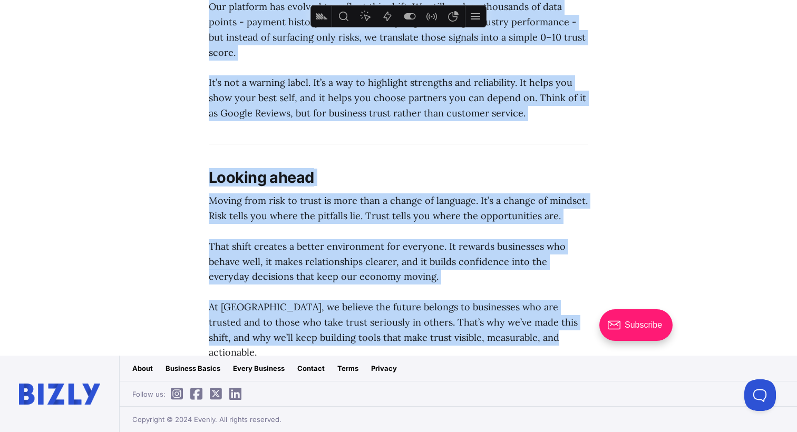
click at [525, 333] on p "At Bizly, we believe the future belongs to businesses who are trusted and to th…" at bounding box center [399, 330] width 380 height 61
copy section "When Bizly began, we focused on risk. We built tools to help businesses spot da…"
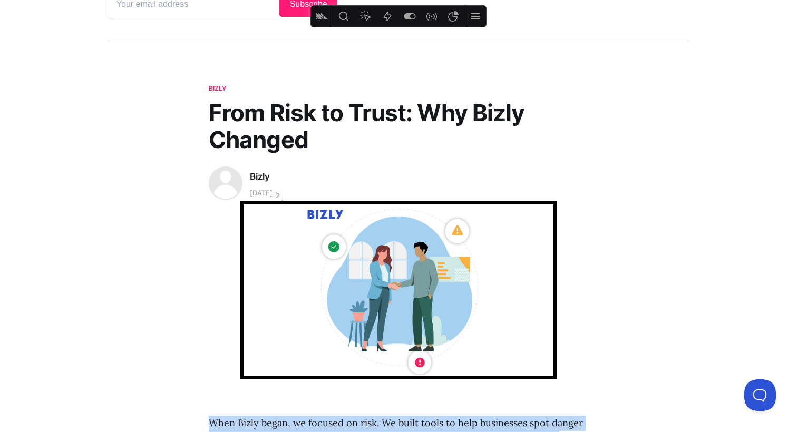
scroll to position [236, 0]
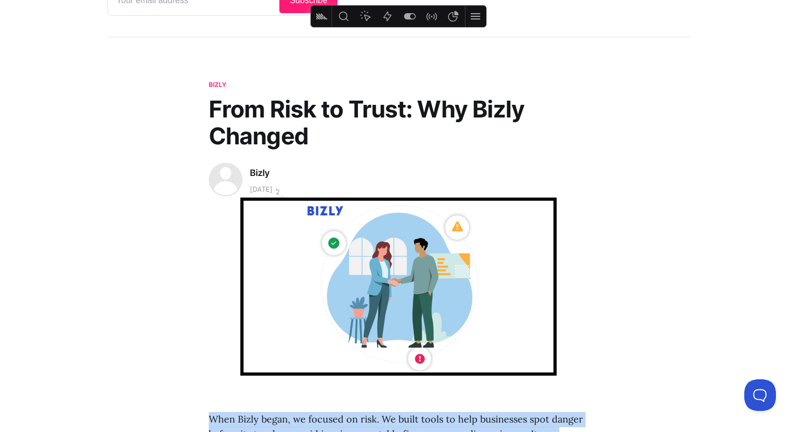
click at [443, 298] on img at bounding box center [398, 287] width 316 height 178
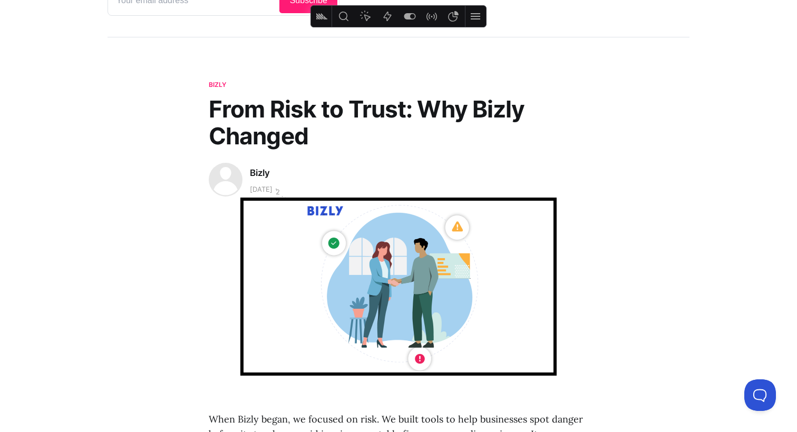
click at [686, 103] on header "Bizly From Risk to Trust: Why Bizly Changed Bizly 24 Sep 2025 2 min" at bounding box center [399, 228] width 582 height 296
